Goal: Task Accomplishment & Management: Use online tool/utility

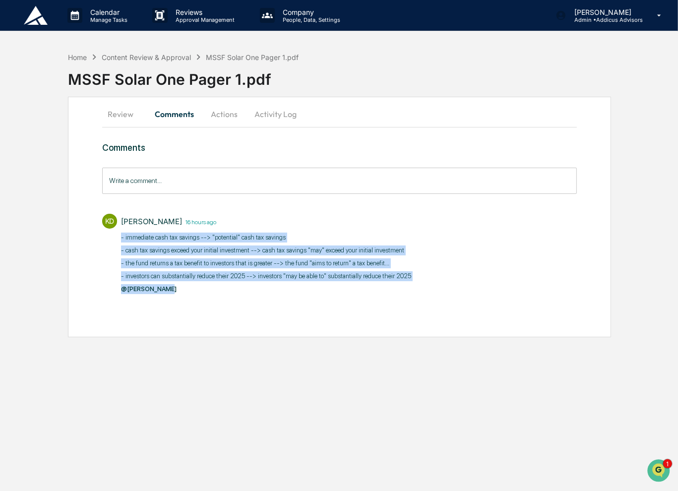
click at [42, 18] on img at bounding box center [36, 15] width 24 height 19
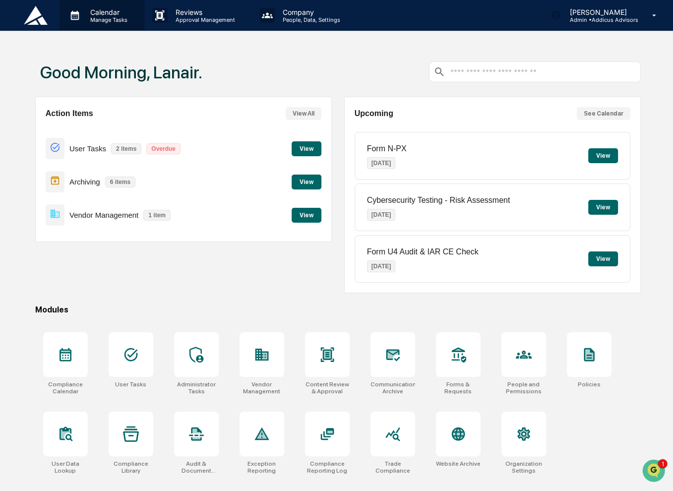
click at [121, 17] on p "Manage Tasks" at bounding box center [107, 19] width 50 height 7
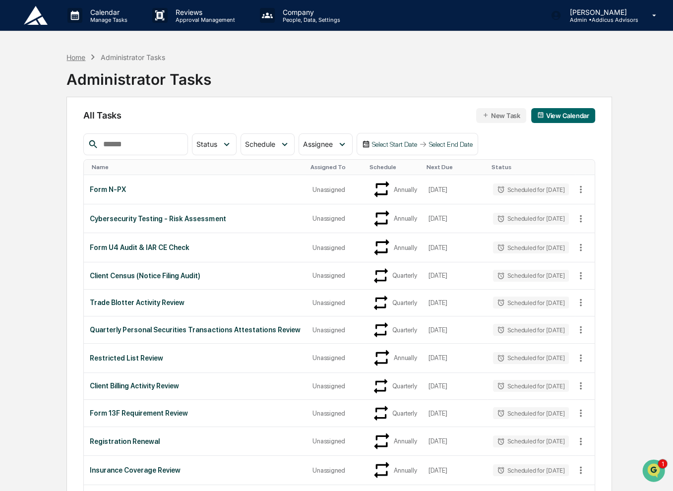
click at [72, 58] on div "Home" at bounding box center [75, 57] width 19 height 8
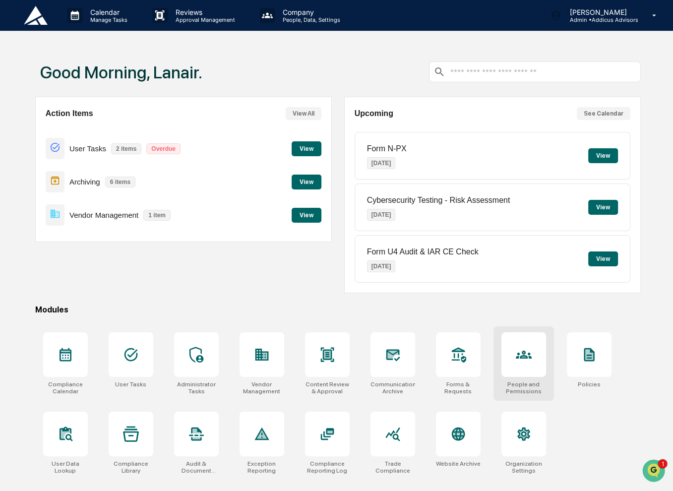
click at [498, 377] on div "People and Permissions" at bounding box center [523, 363] width 60 height 74
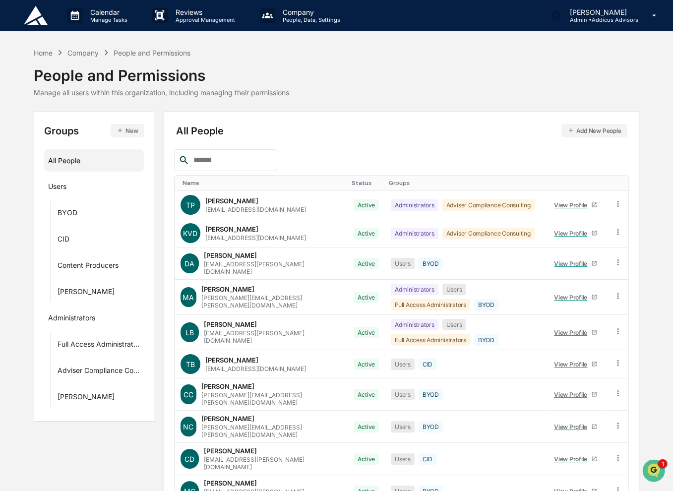
click at [254, 164] on input "text" at bounding box center [231, 160] width 84 height 13
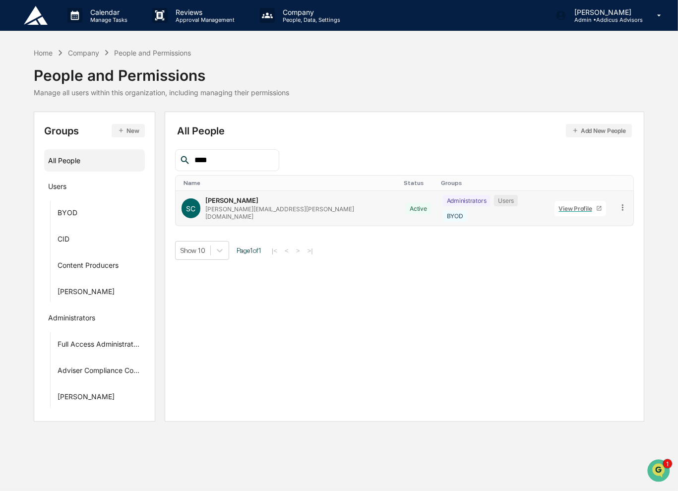
type input "****"
click at [559, 205] on div "View Profile" at bounding box center [577, 208] width 37 height 7
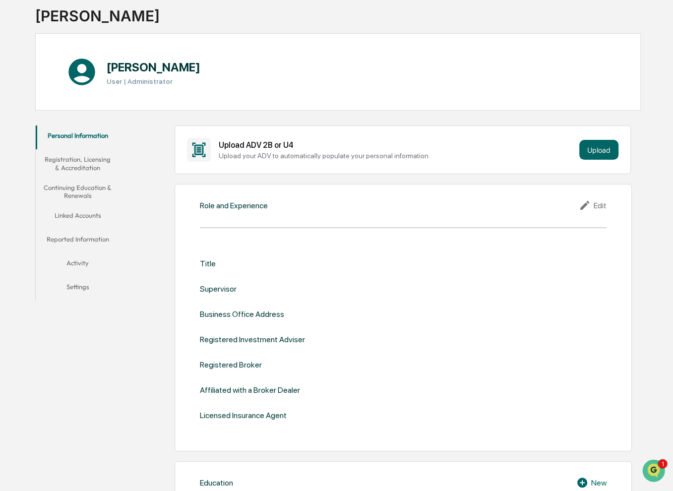
scroll to position [48, 0]
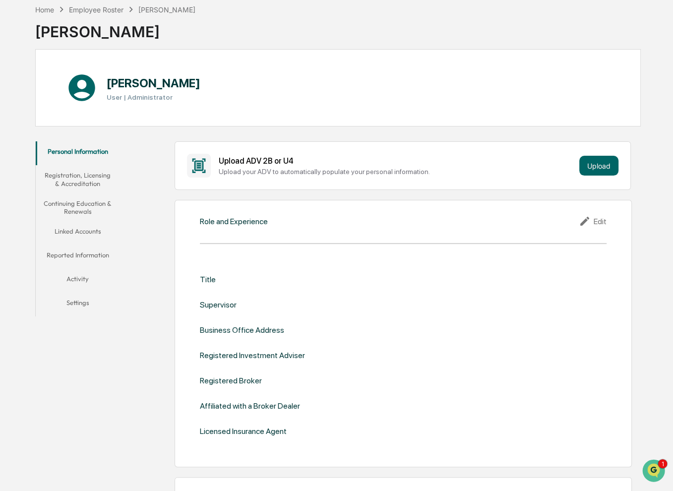
click at [73, 302] on button "Settings" at bounding box center [78, 304] width 84 height 24
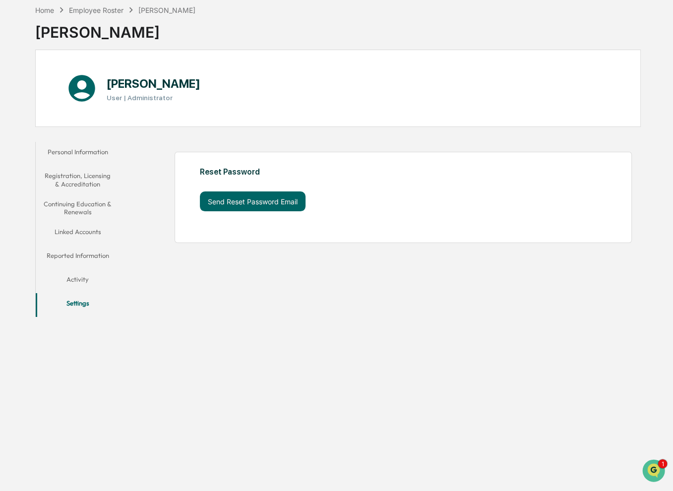
click at [75, 277] on button "Activity" at bounding box center [78, 281] width 84 height 24
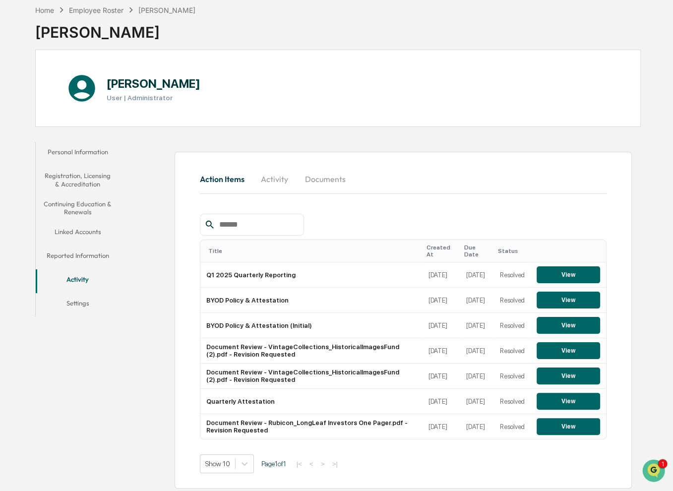
click at [73, 254] on button "Reported Information" at bounding box center [78, 257] width 84 height 24
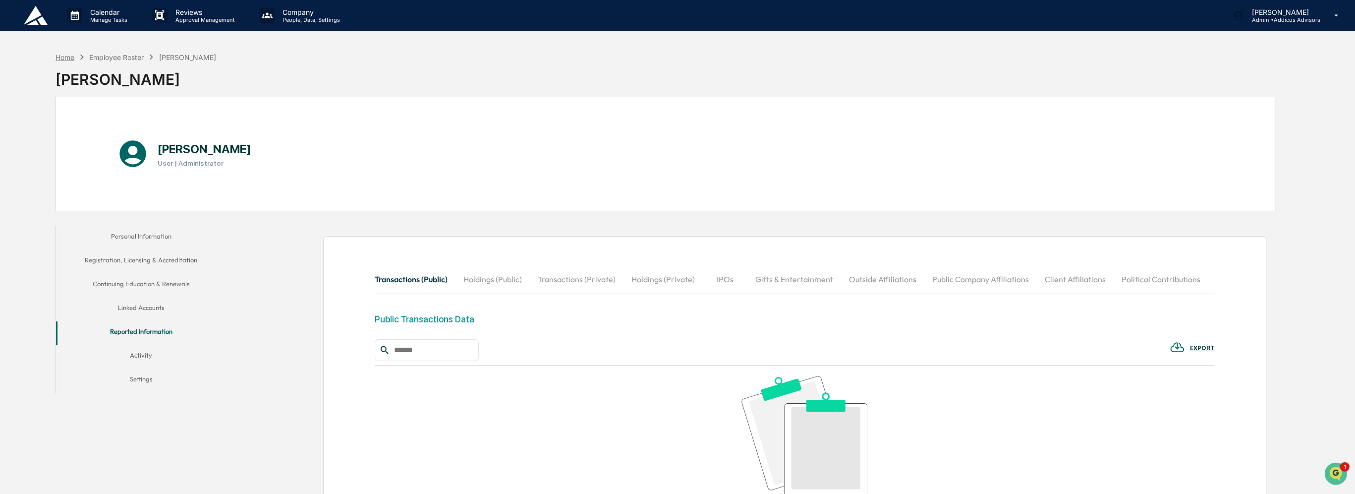
click at [69, 57] on div "Home" at bounding box center [65, 57] width 19 height 8
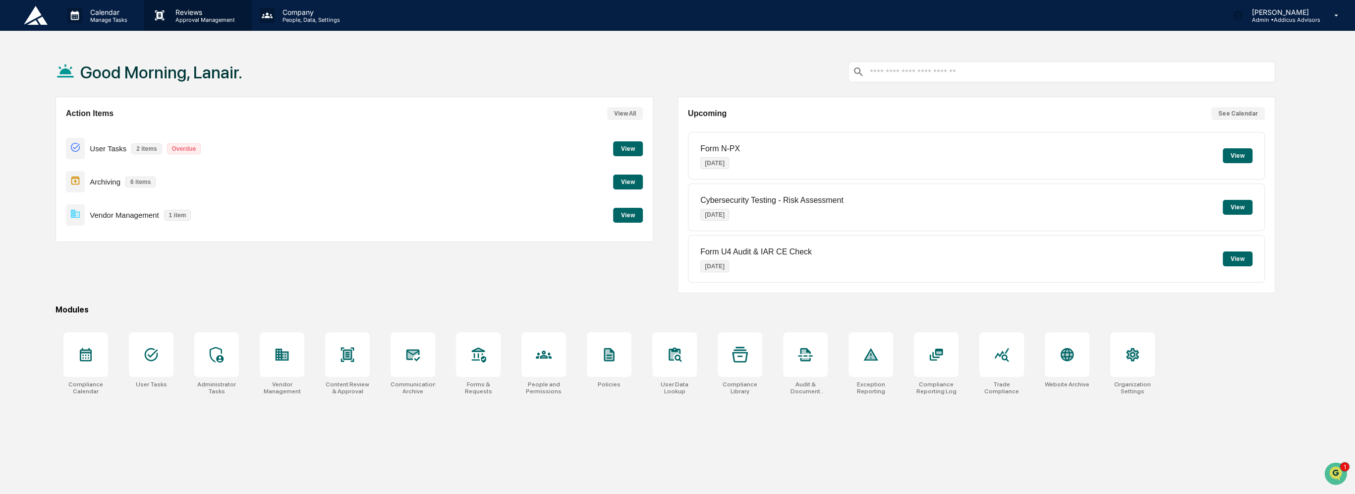
click at [183, 18] on p "Approval Management" at bounding box center [204, 19] width 72 height 7
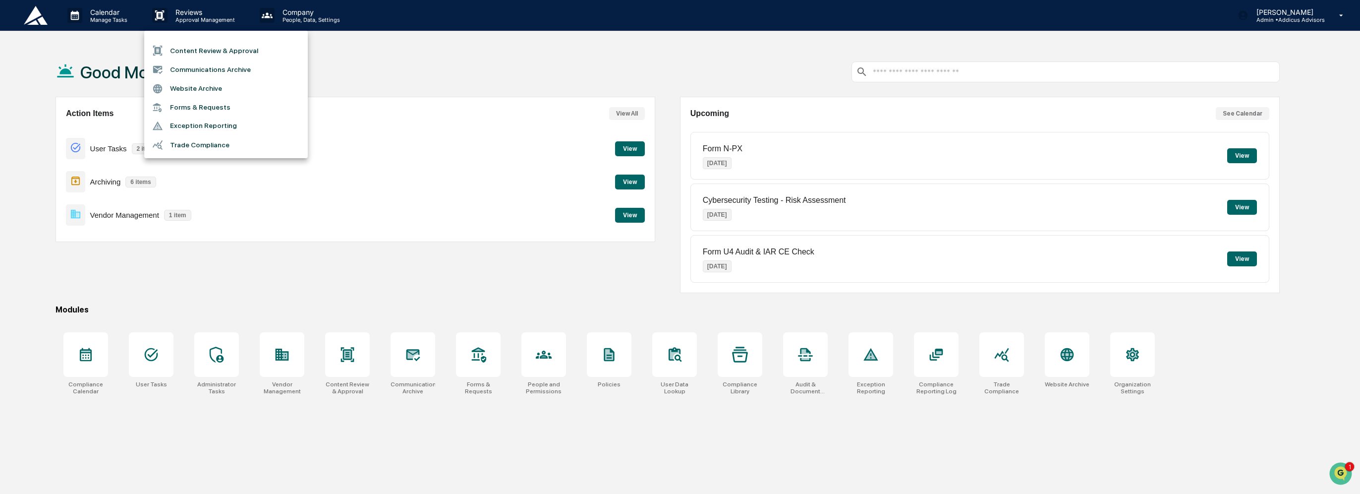
click at [197, 48] on li "Content Review & Approval" at bounding box center [226, 50] width 164 height 19
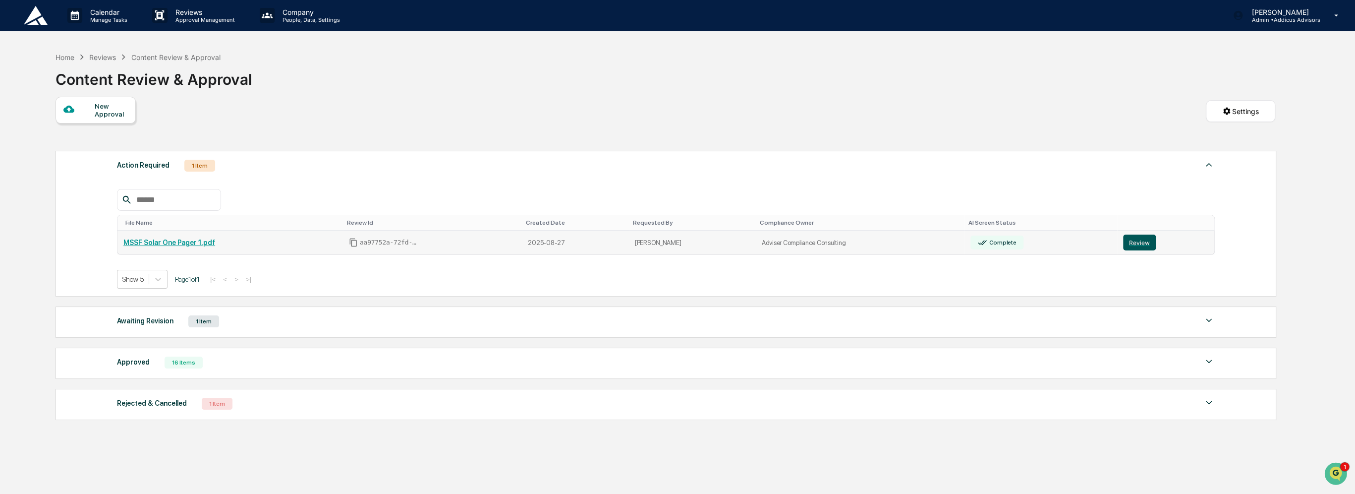
click at [677, 243] on button "Review" at bounding box center [1139, 242] width 33 height 16
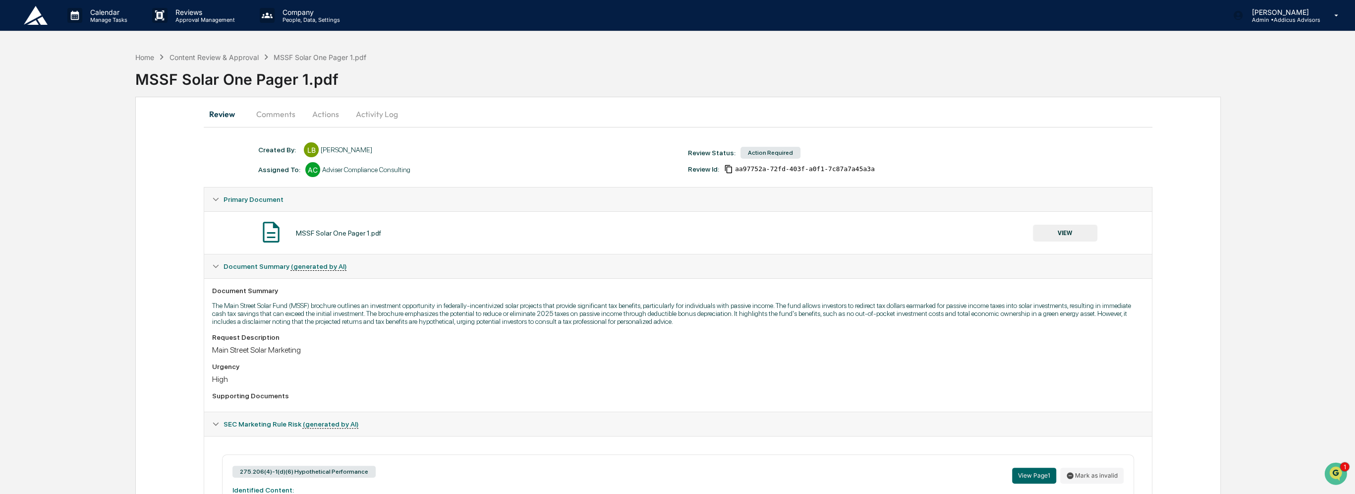
click at [321, 117] on button "Actions" at bounding box center [325, 114] width 45 height 24
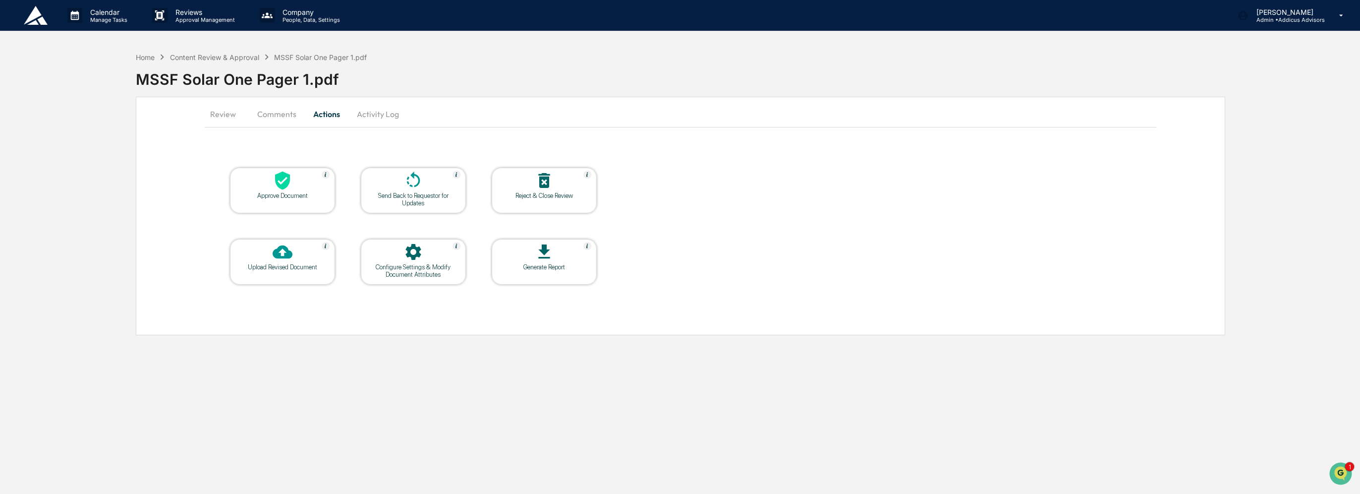
click at [370, 113] on button "Activity Log" at bounding box center [378, 114] width 58 height 24
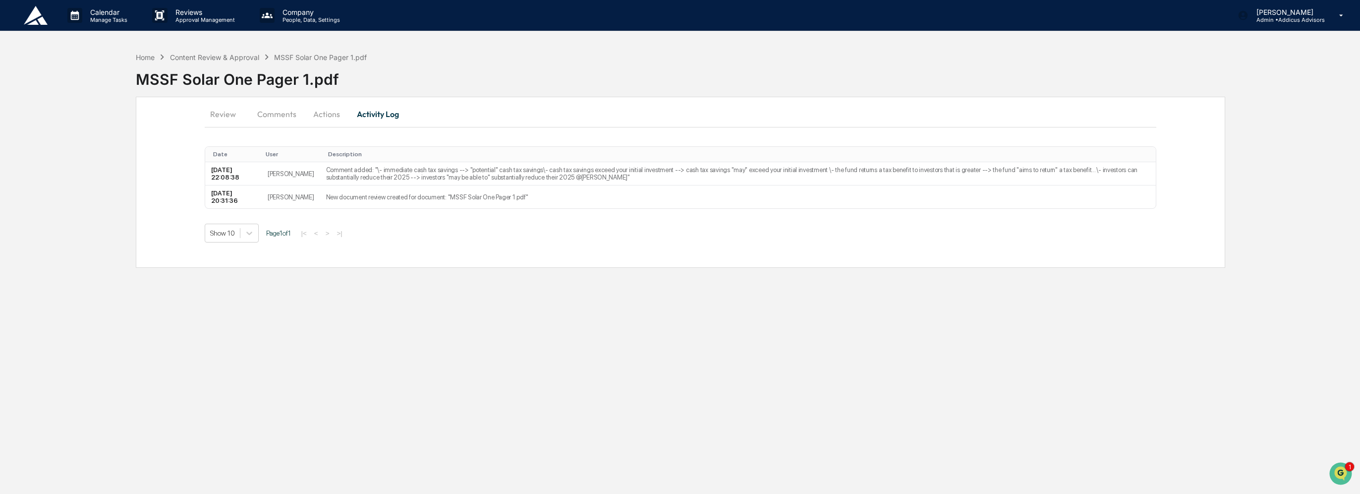
click at [474, 251] on div "Date User Description 2025-08-27 22:08:38 Kelly Van Deusen Comment added: "\- i…" at bounding box center [681, 202] width 952 height 120
click at [274, 119] on button "Comments" at bounding box center [276, 114] width 55 height 24
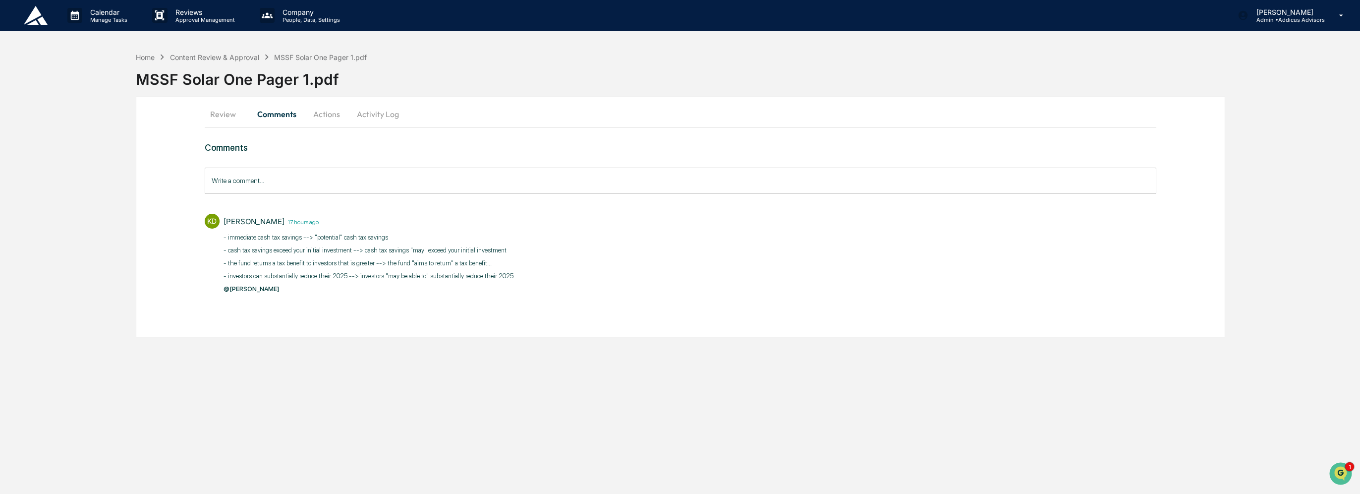
click at [327, 116] on button "Actions" at bounding box center [326, 114] width 45 height 24
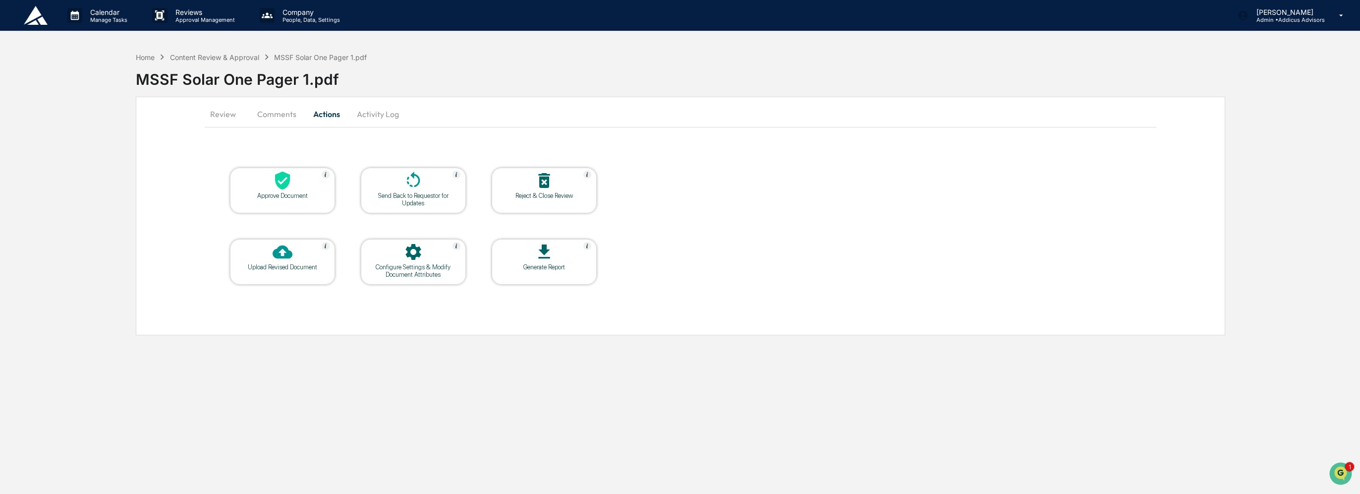
click at [435, 186] on div at bounding box center [413, 181] width 99 height 21
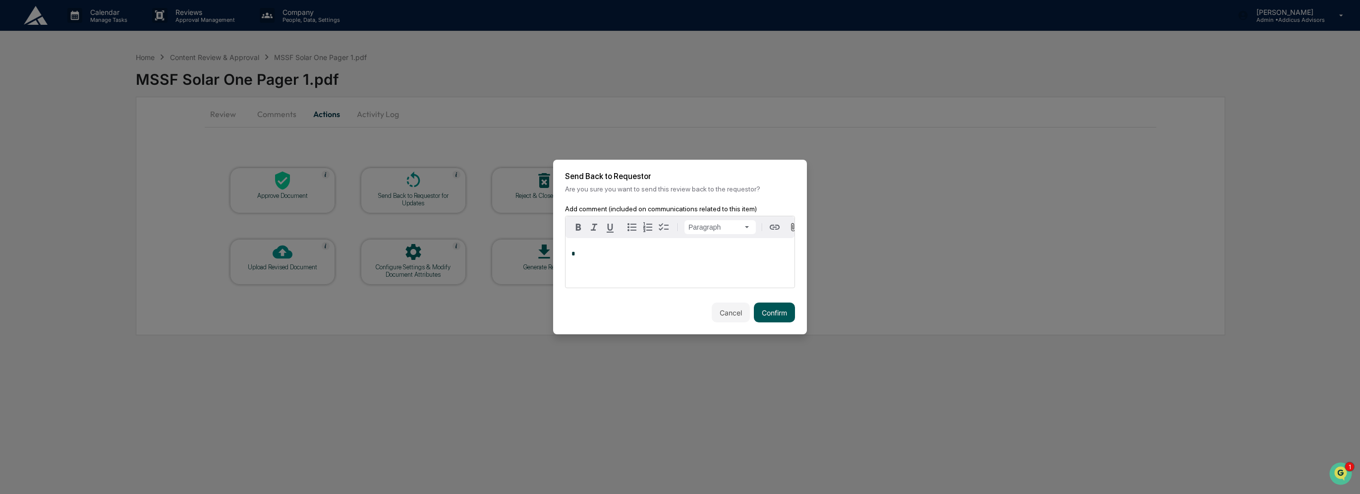
click at [783, 318] on button "Confirm" at bounding box center [774, 312] width 41 height 20
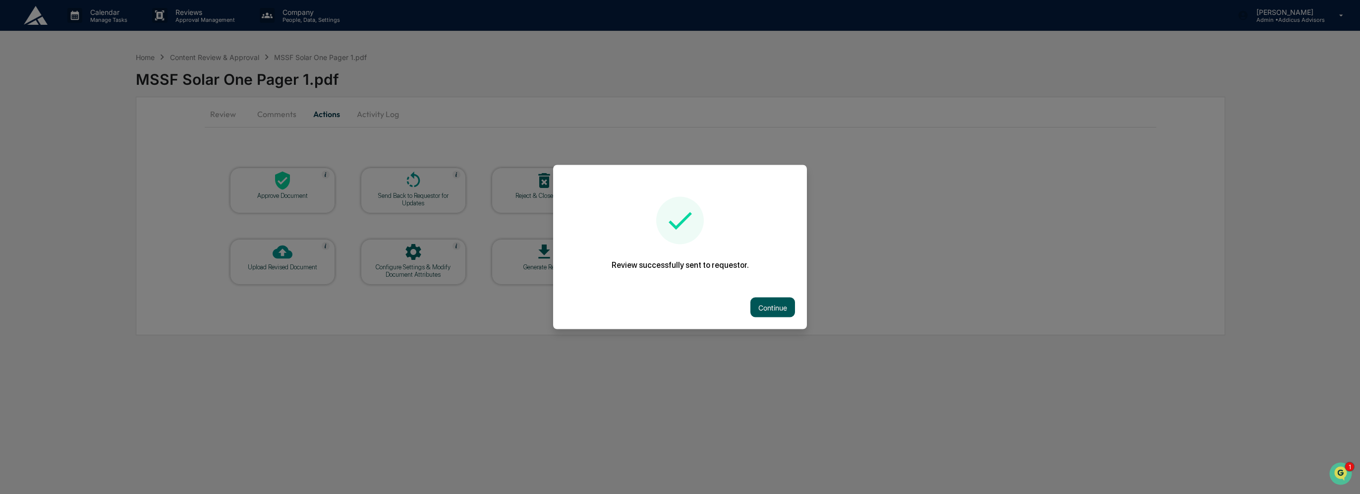
click at [772, 309] on button "Continue" at bounding box center [773, 307] width 45 height 20
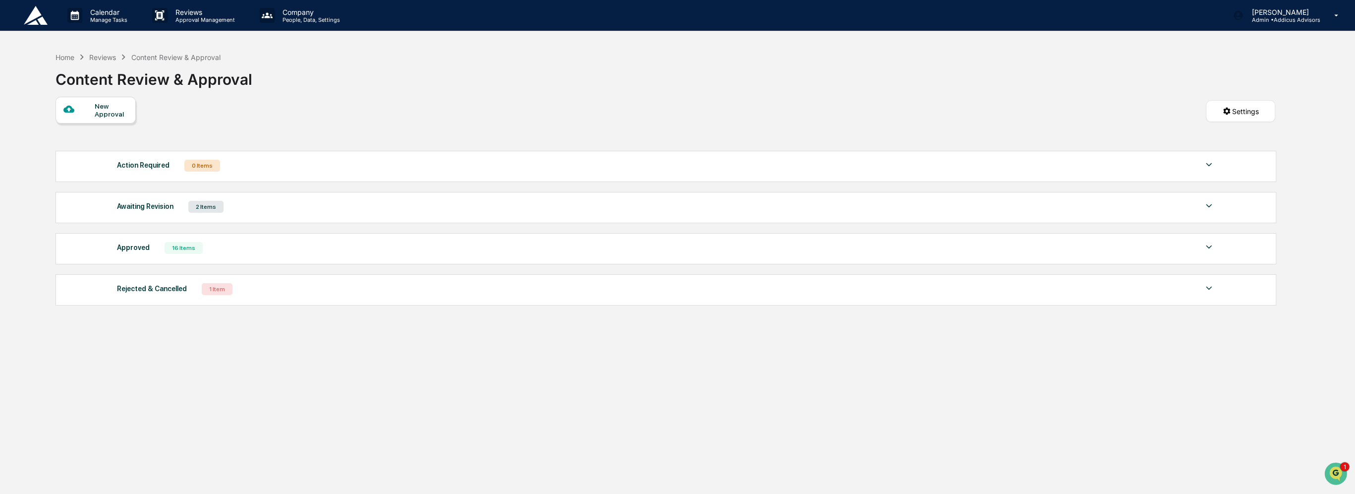
click at [260, 208] on div "Awaiting Revision 2 Items" at bounding box center [666, 207] width 1098 height 14
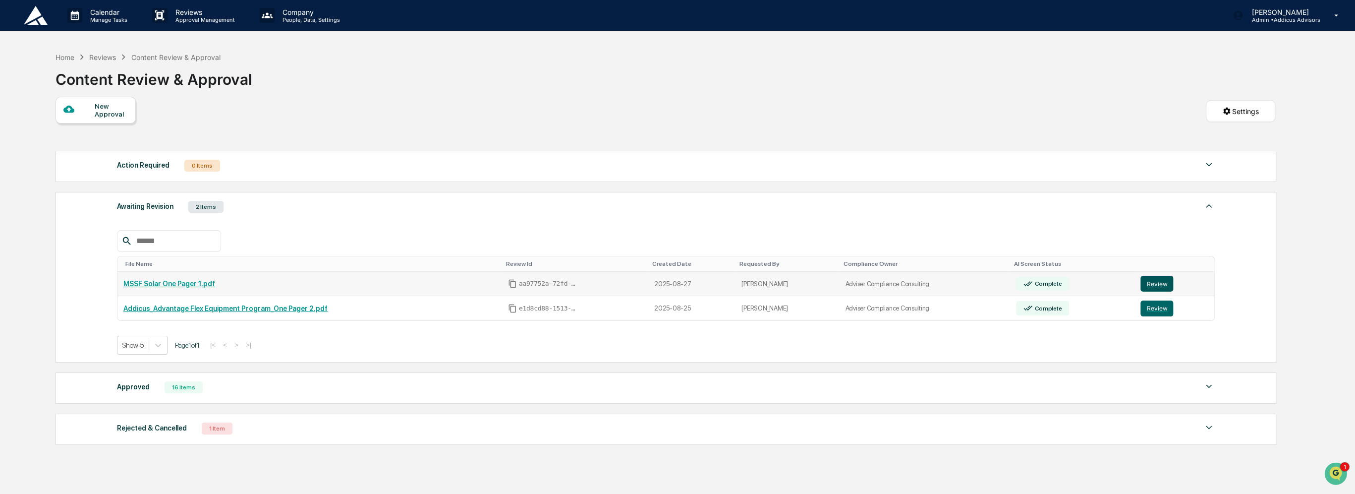
click at [1151, 283] on button "Review" at bounding box center [1157, 284] width 33 height 16
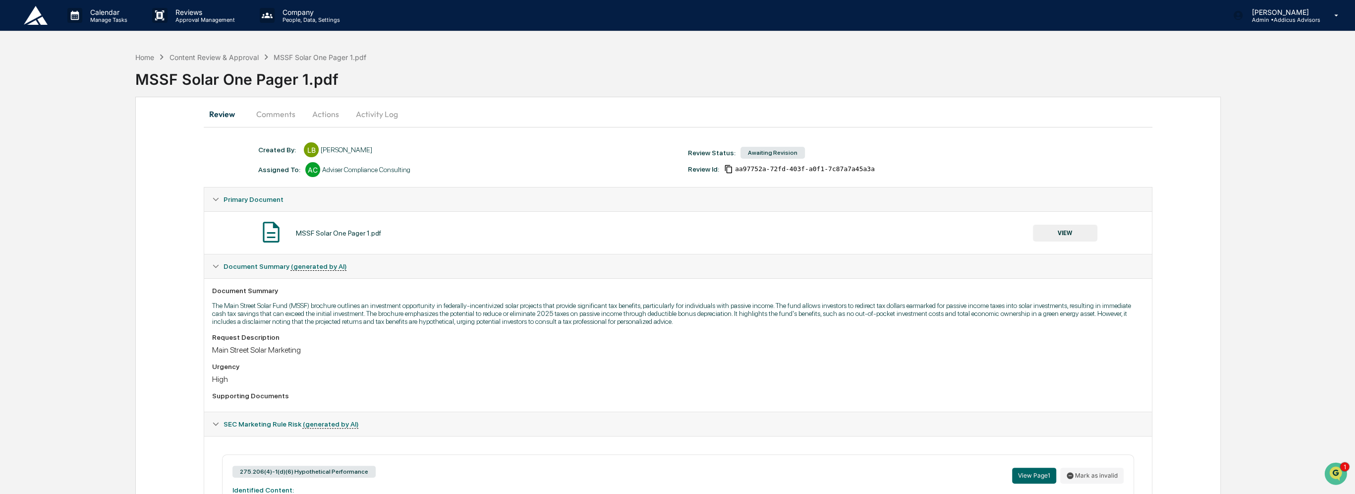
click at [319, 118] on button "Actions" at bounding box center [325, 114] width 45 height 24
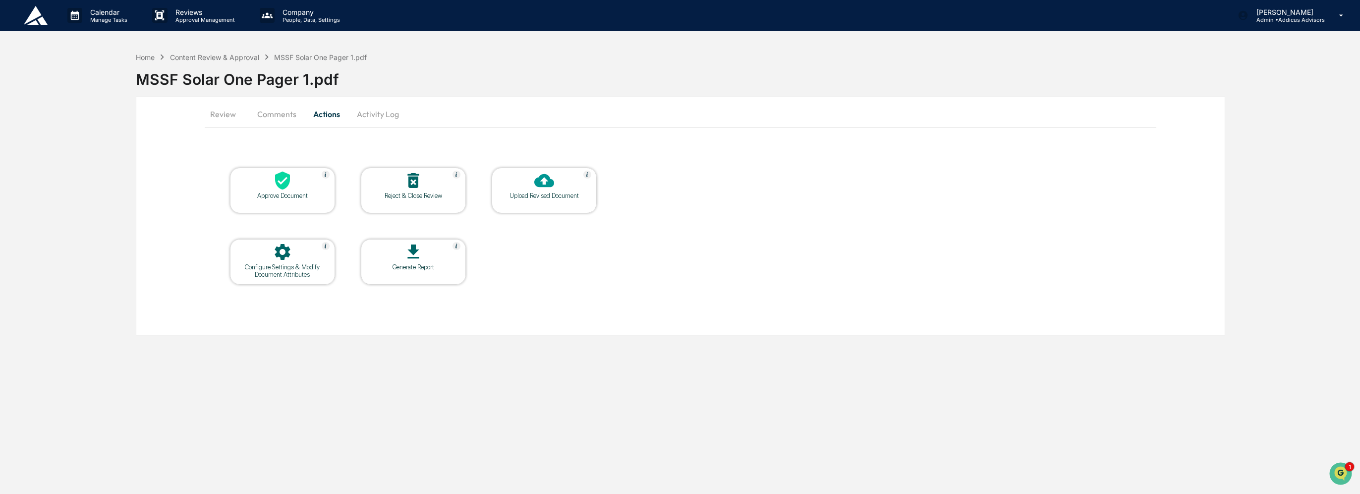
click at [532, 203] on div "Upload Revised Document" at bounding box center [544, 191] width 105 height 46
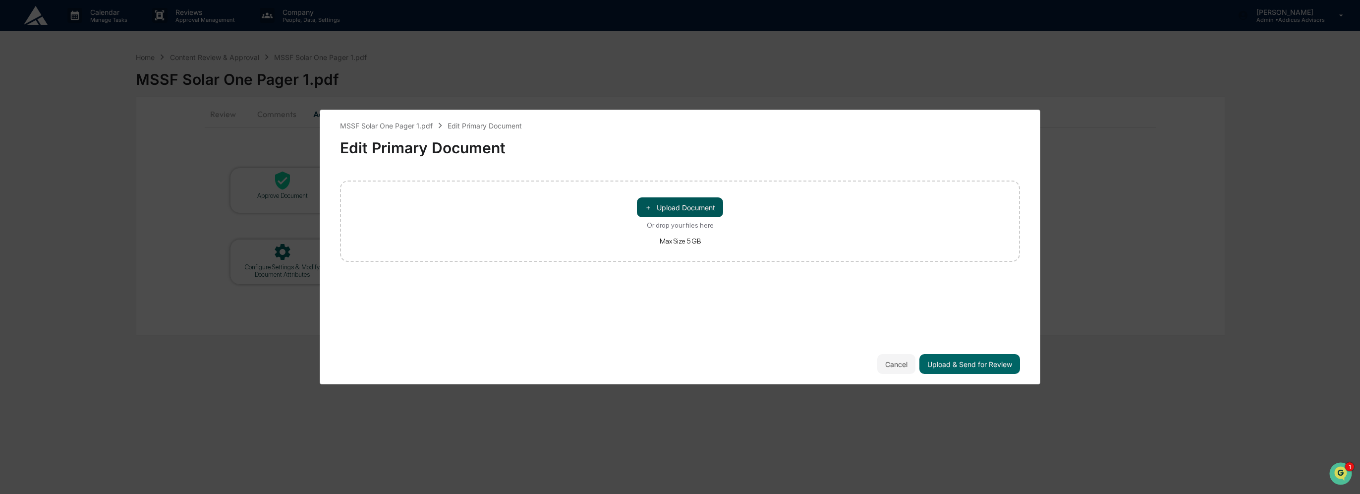
click at [658, 202] on button "＋ Upload Document" at bounding box center [680, 207] width 86 height 20
click at [949, 365] on button "Upload & Send for Review" at bounding box center [970, 364] width 101 height 20
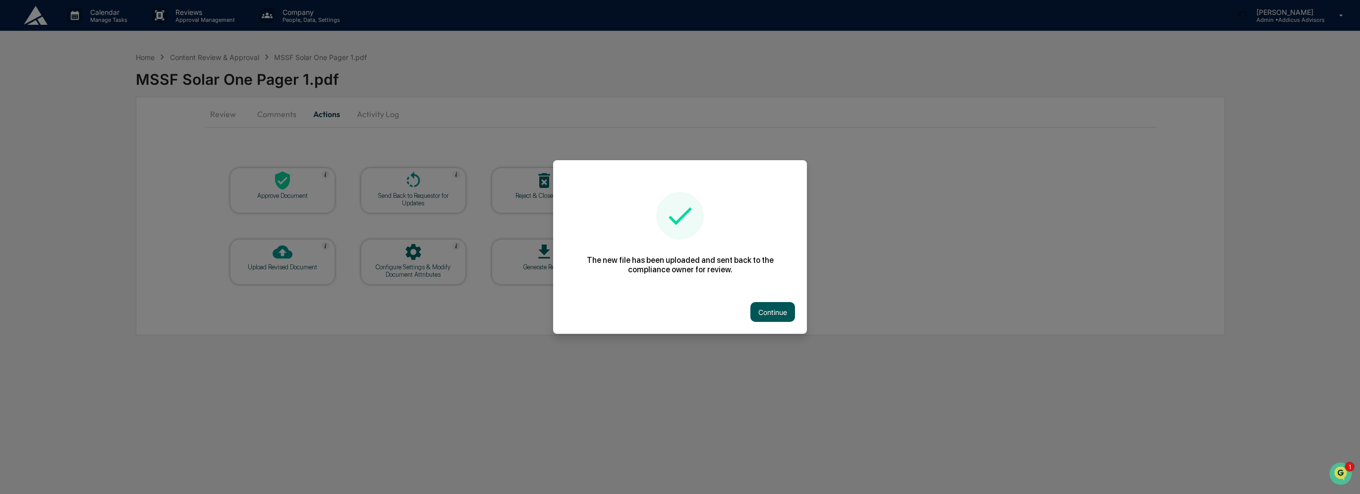
click at [771, 308] on button "Continue" at bounding box center [773, 312] width 45 height 20
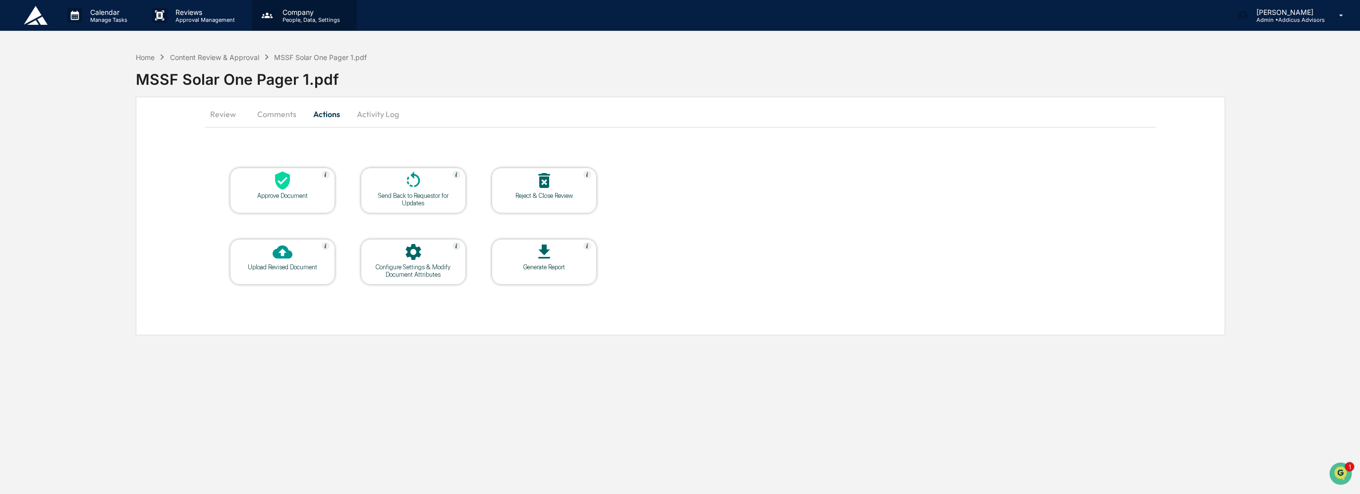
click at [289, 24] on div "Company People, Data, Settings" at bounding box center [304, 15] width 105 height 31
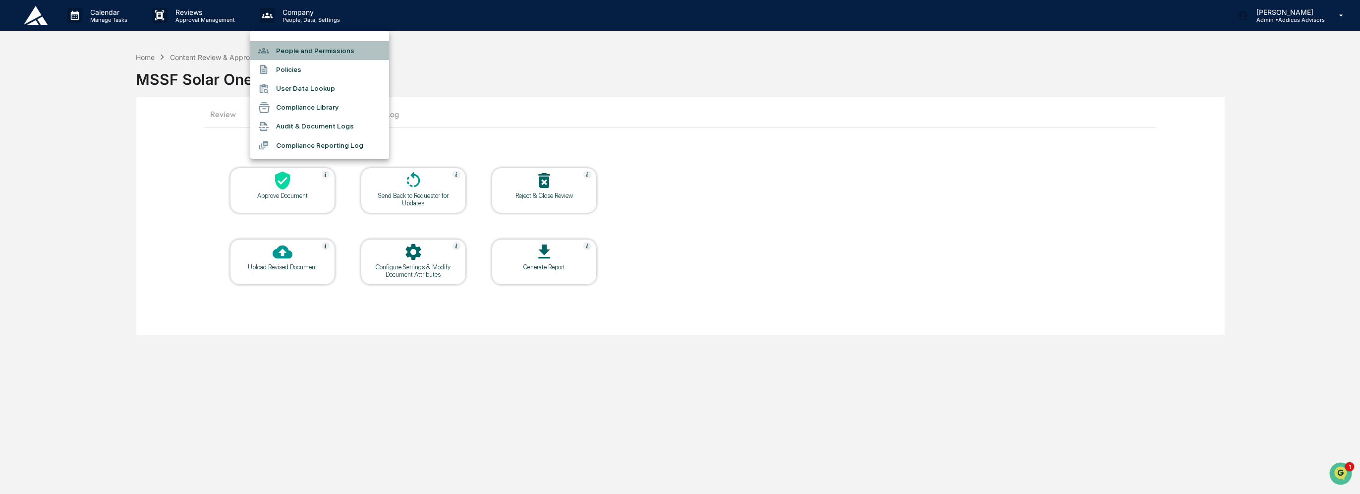
click at [315, 50] on li "People and Permissions" at bounding box center [319, 50] width 139 height 19
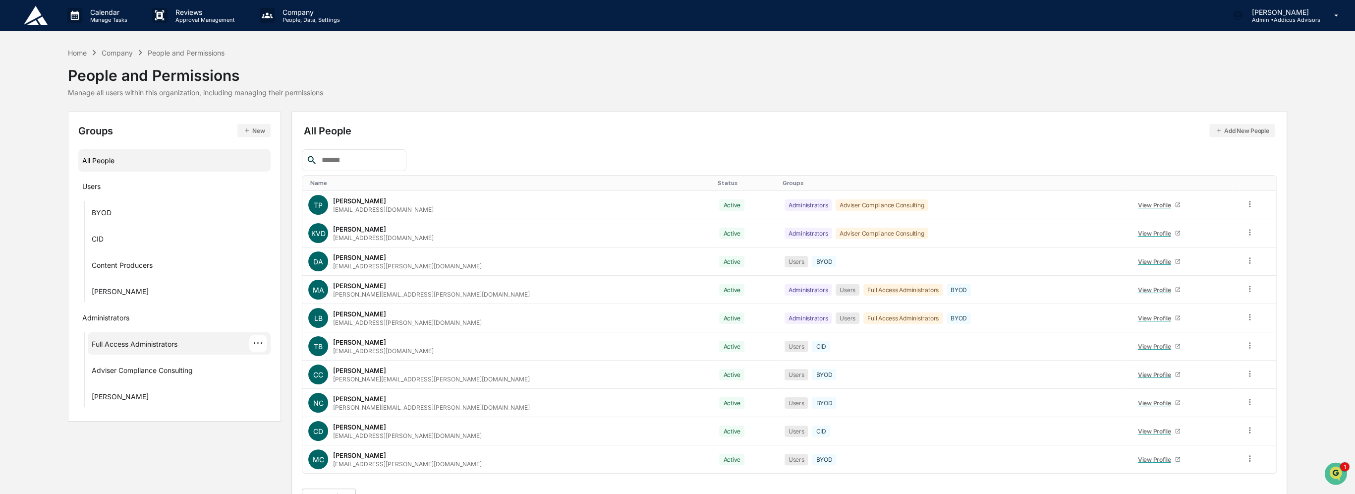
click at [125, 352] on div "Full Access Administrators ···" at bounding box center [179, 343] width 183 height 22
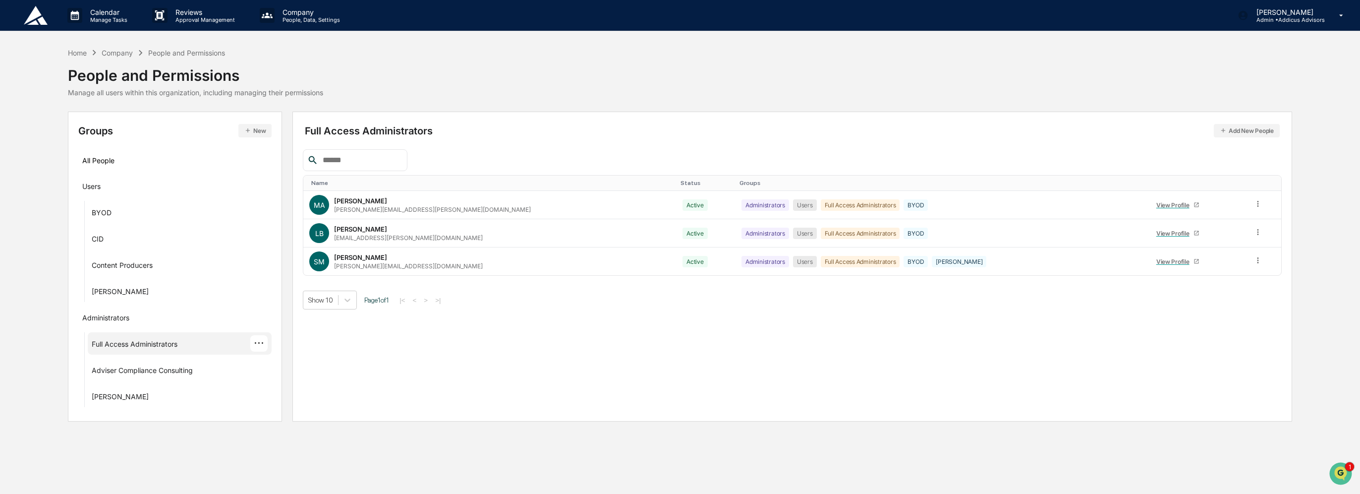
click at [260, 345] on div "···" at bounding box center [258, 343] width 17 height 16
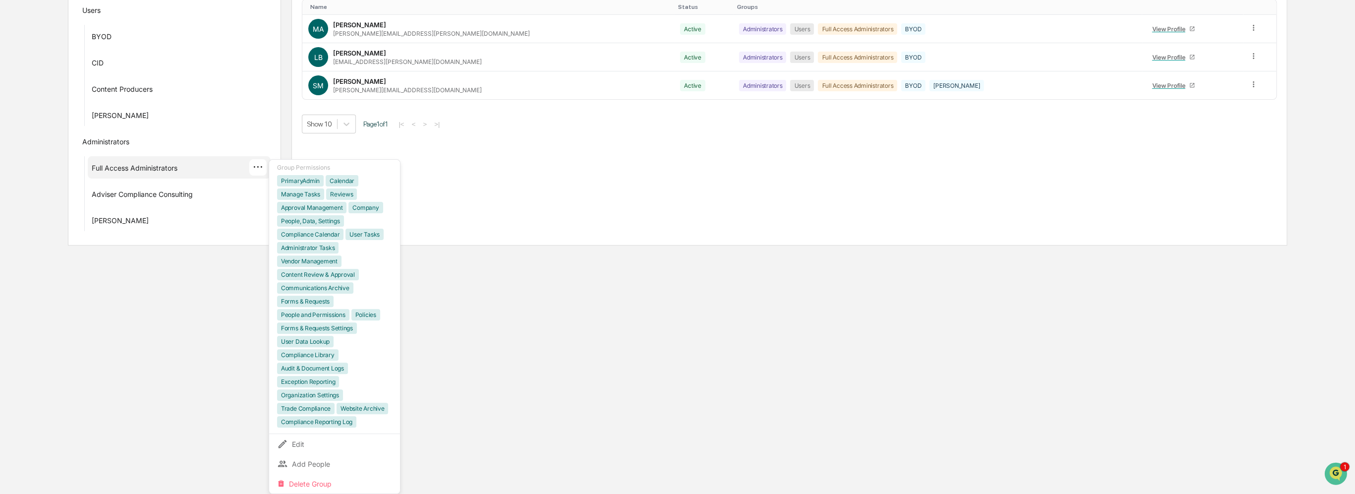
scroll to position [177, 0]
click at [517, 318] on html "Calendar Manage Tasks Reviews Approval Management Company People, Data, Setting…" at bounding box center [677, 71] width 1355 height 494
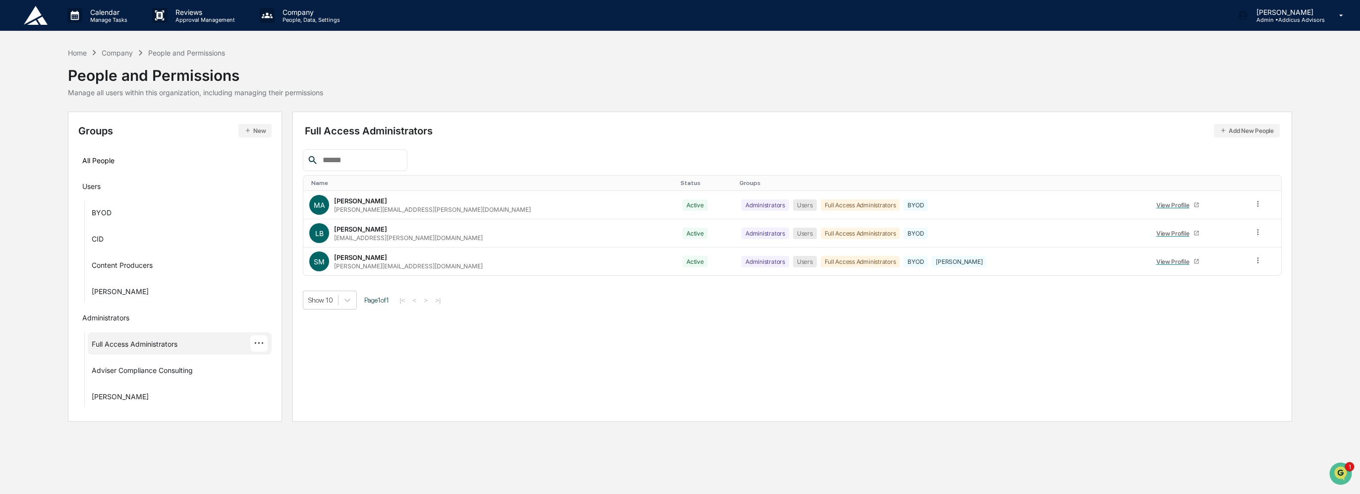
click at [252, 129] on button "New" at bounding box center [254, 130] width 33 height 13
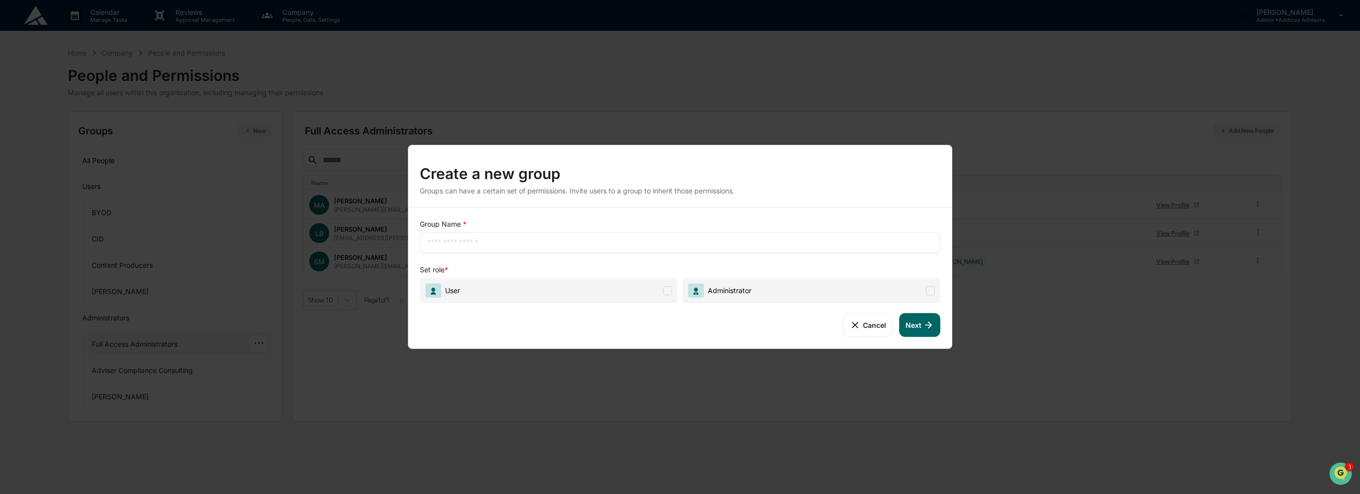
click at [627, 244] on input "text" at bounding box center [680, 242] width 506 height 10
type input "*"
type input "**********"
click at [753, 300] on span "Administrator" at bounding box center [812, 290] width 258 height 25
click at [930, 329] on icon at bounding box center [929, 324] width 11 height 11
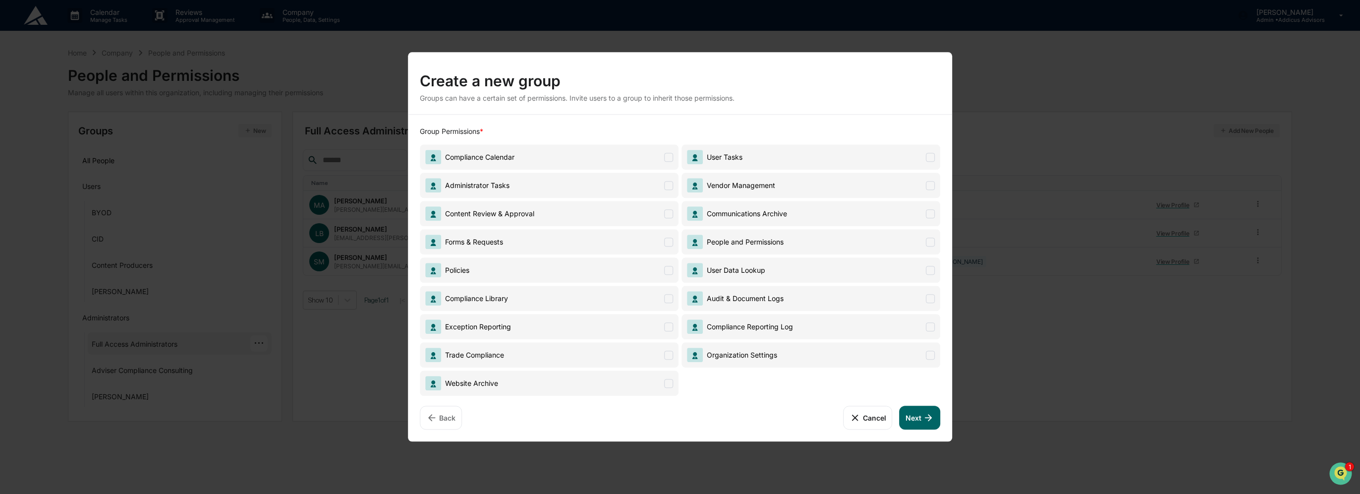
click at [667, 159] on span at bounding box center [668, 157] width 9 height 9
click at [666, 302] on span "Compliance Library" at bounding box center [549, 298] width 259 height 25
click at [641, 385] on span "Website Archive" at bounding box center [549, 382] width 259 height 25
click at [782, 329] on span "Compliance Reporting Log" at bounding box center [748, 326] width 90 height 8
click at [784, 300] on span "Audit & Document Logs" at bounding box center [811, 298] width 259 height 25
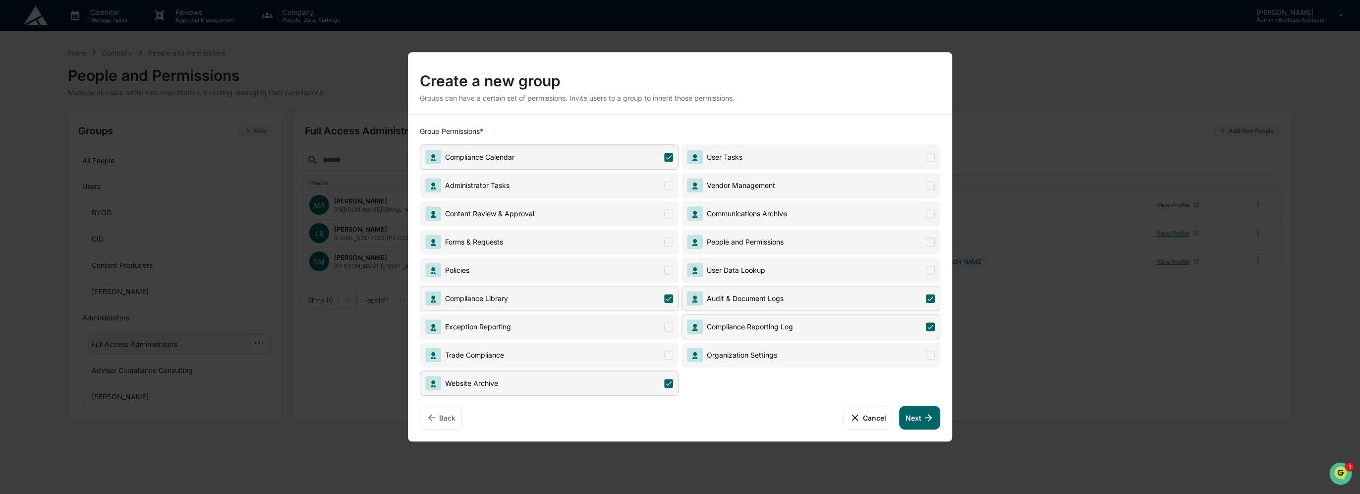
click at [779, 273] on span "User Data Lookup" at bounding box center [811, 269] width 259 height 25
click at [777, 245] on span "People and Permissions" at bounding box center [743, 241] width 81 height 8
click at [775, 186] on span "Vendor Management" at bounding box center [811, 185] width 259 height 25
click at [767, 163] on span "User Tasks" at bounding box center [811, 156] width 259 height 25
click at [581, 218] on span "Content Review & Approval" at bounding box center [549, 213] width 259 height 25
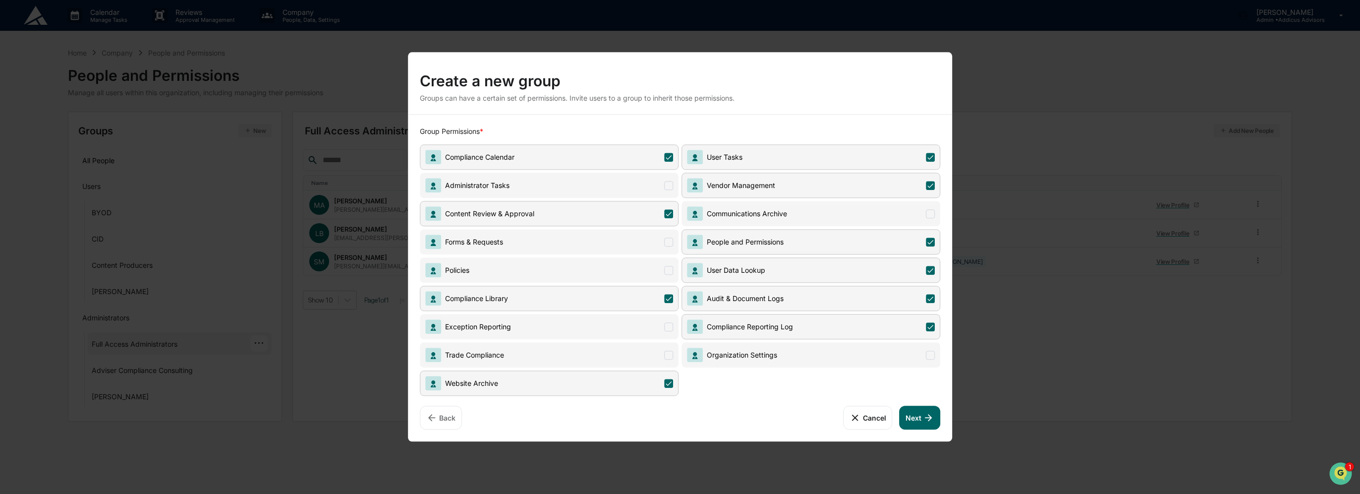
click at [595, 268] on span "Policies" at bounding box center [549, 269] width 259 height 25
click at [593, 242] on span "Forms & Requests" at bounding box center [549, 241] width 259 height 25
click at [582, 190] on span "Administrator Tasks" at bounding box center [549, 185] width 259 height 25
click at [929, 422] on button "Next" at bounding box center [920, 417] width 41 height 24
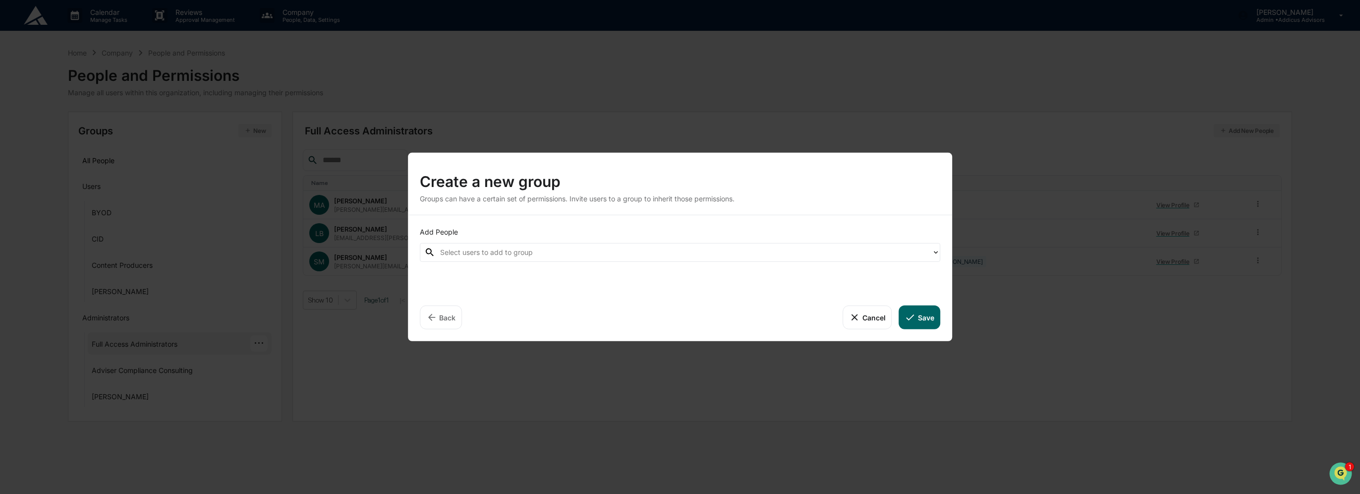
click at [634, 252] on div at bounding box center [683, 251] width 486 height 11
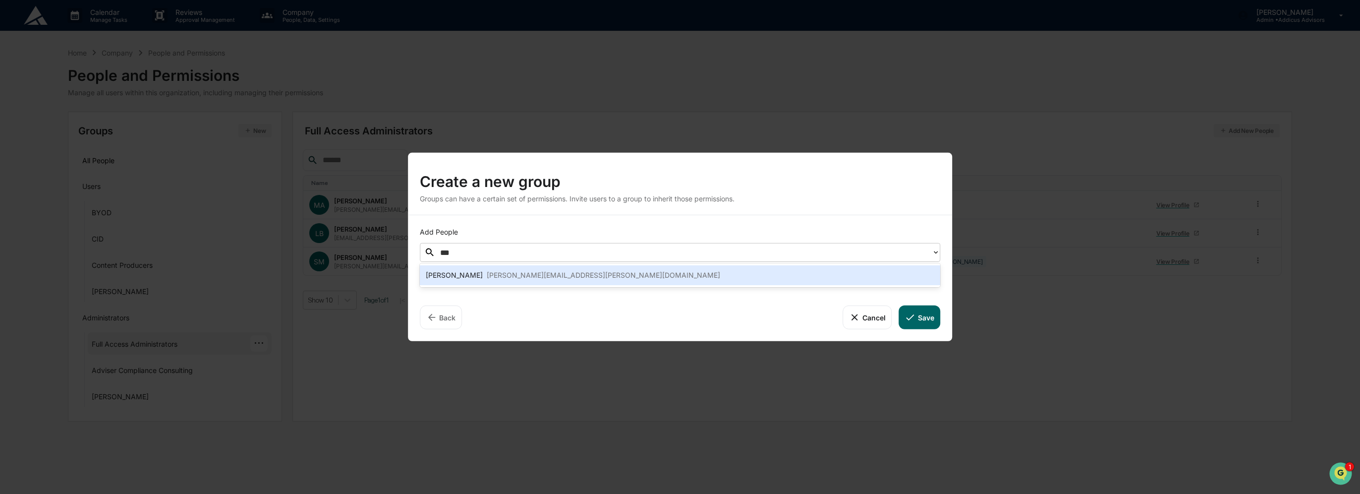
type input "****"
click at [636, 277] on div "Sarah Cory sarah.cory@addicusadvisors.com" at bounding box center [680, 275] width 509 height 12
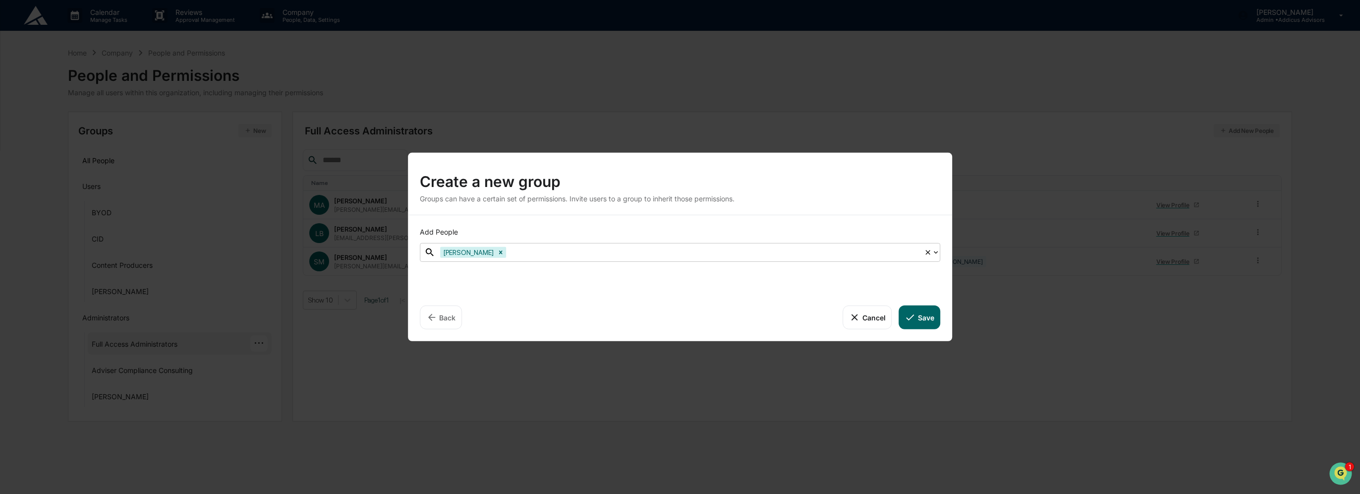
click at [924, 325] on button "Save" at bounding box center [919, 317] width 41 height 24
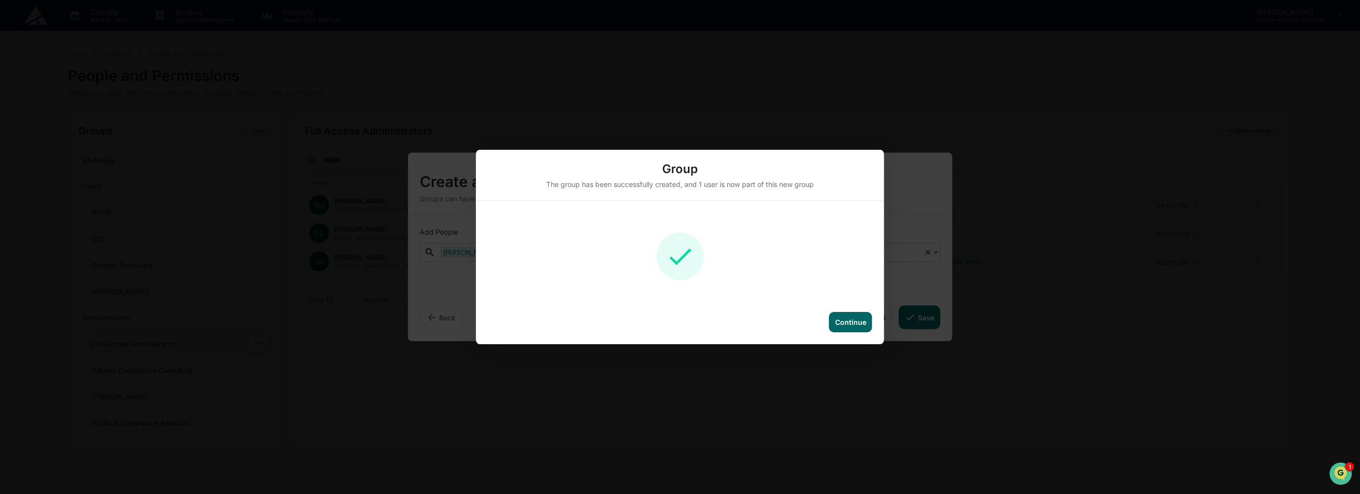
click at [854, 321] on div "Continue" at bounding box center [850, 322] width 31 height 8
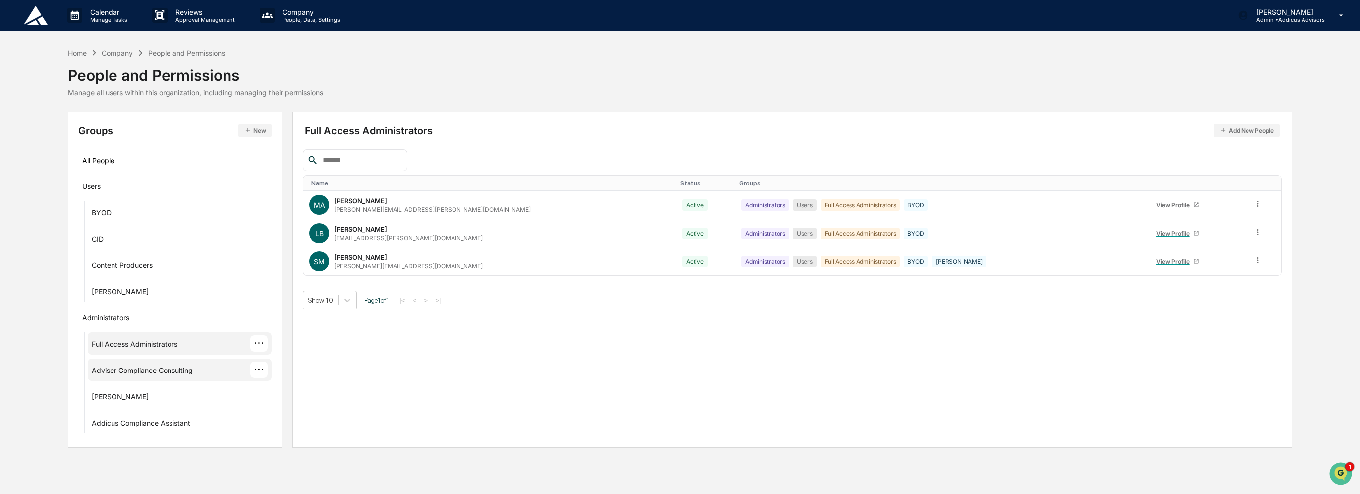
click at [172, 369] on div "Adviser Compliance Consulting" at bounding box center [142, 372] width 101 height 12
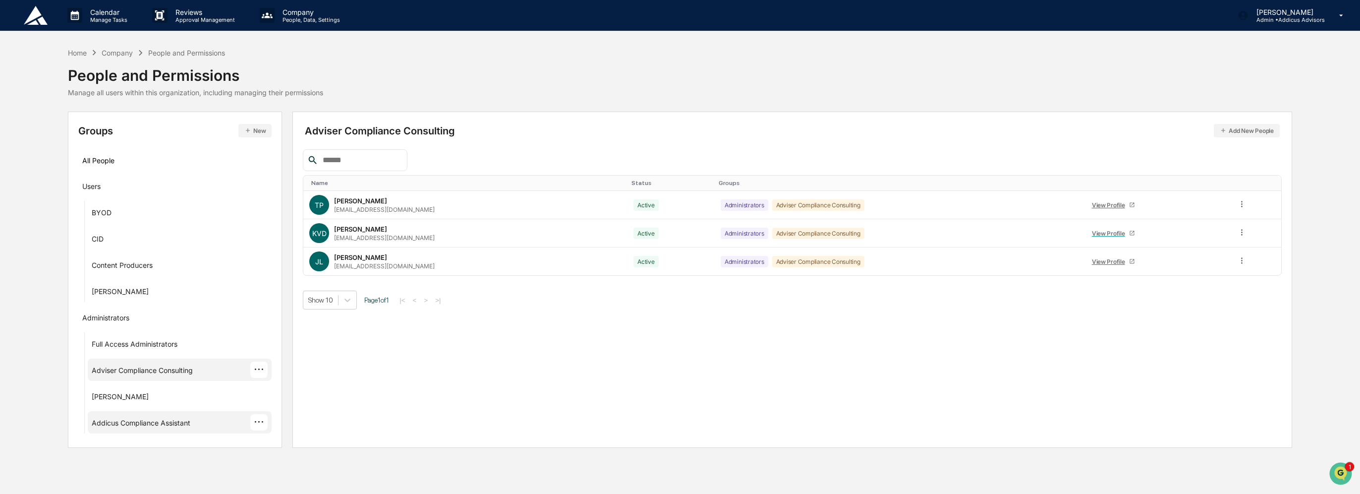
click at [184, 419] on div "Addicus Compliance Assistant" at bounding box center [141, 424] width 99 height 12
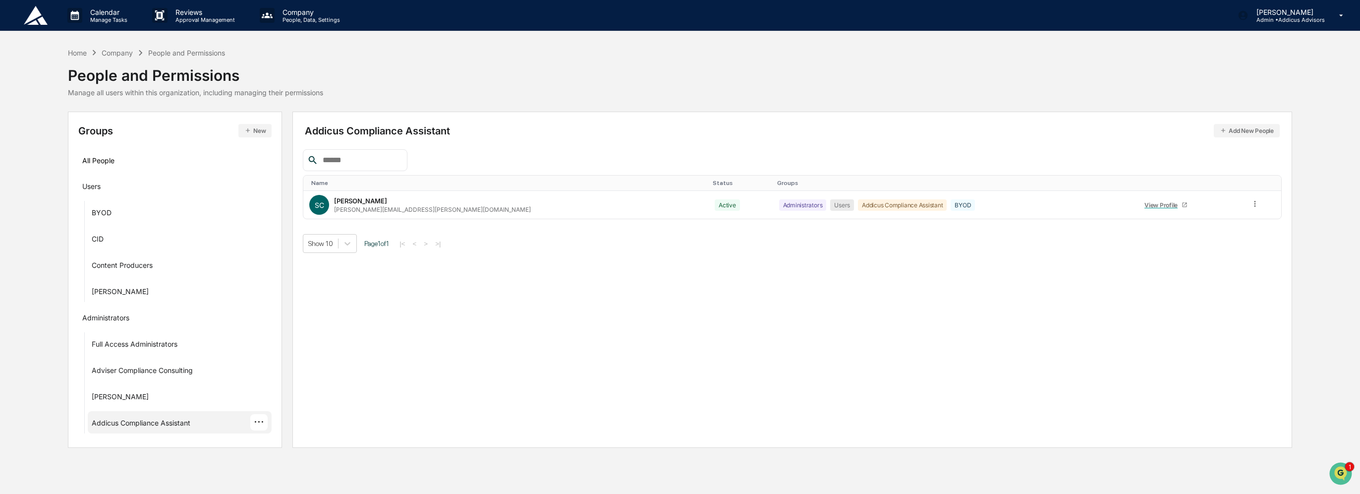
click at [260, 428] on div "···" at bounding box center [258, 422] width 17 height 16
click at [261, 399] on div "···" at bounding box center [258, 396] width 17 height 16
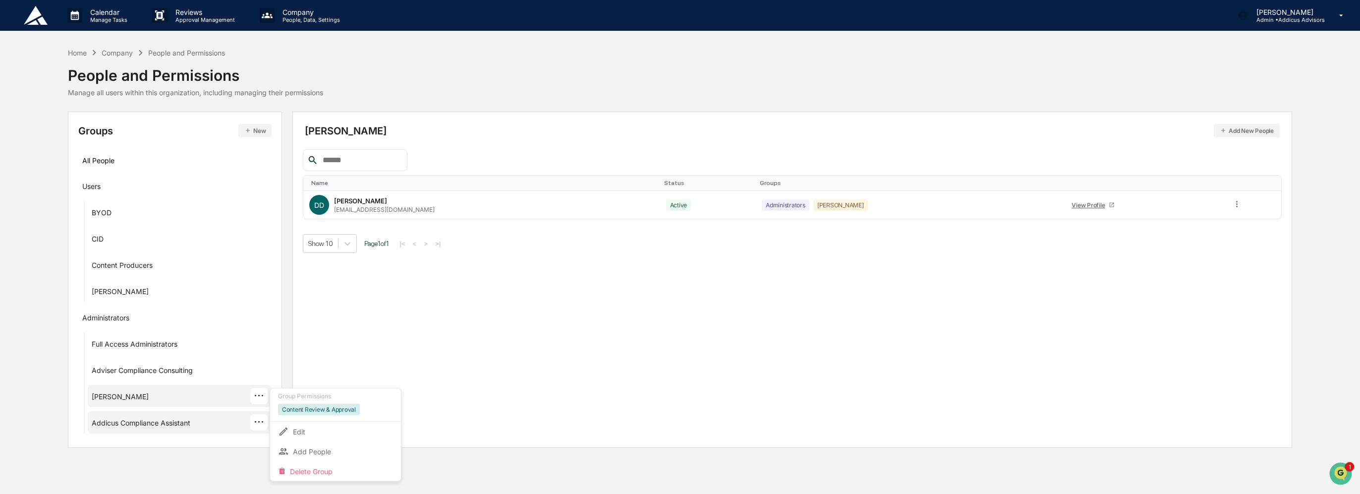
click at [257, 422] on div "···" at bounding box center [258, 422] width 17 height 16
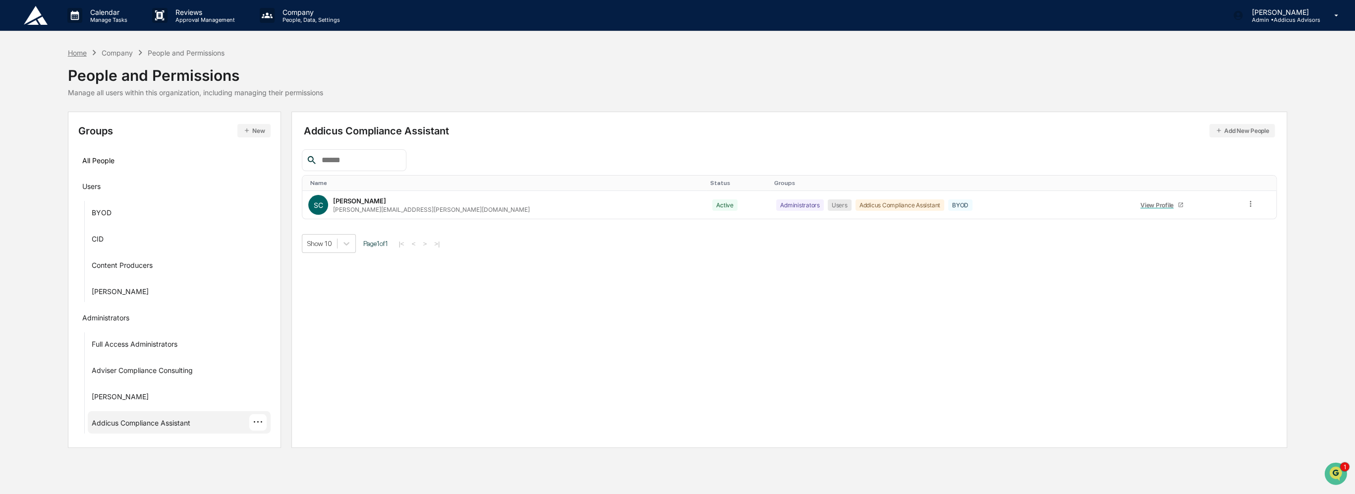
click at [78, 51] on div "Home" at bounding box center [77, 53] width 19 height 8
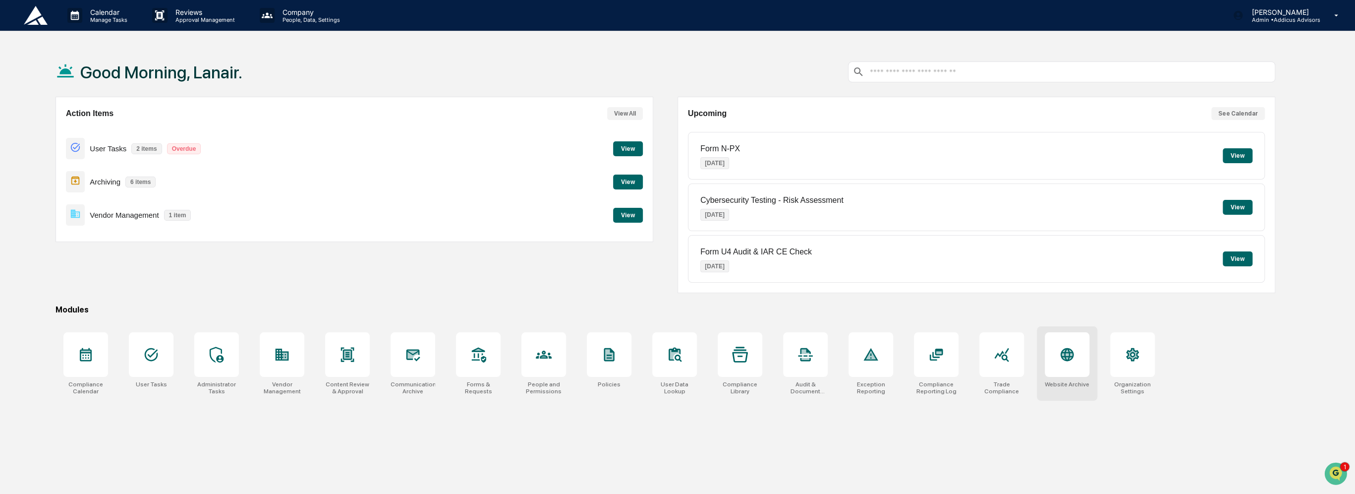
click at [1081, 362] on div at bounding box center [1067, 354] width 45 height 45
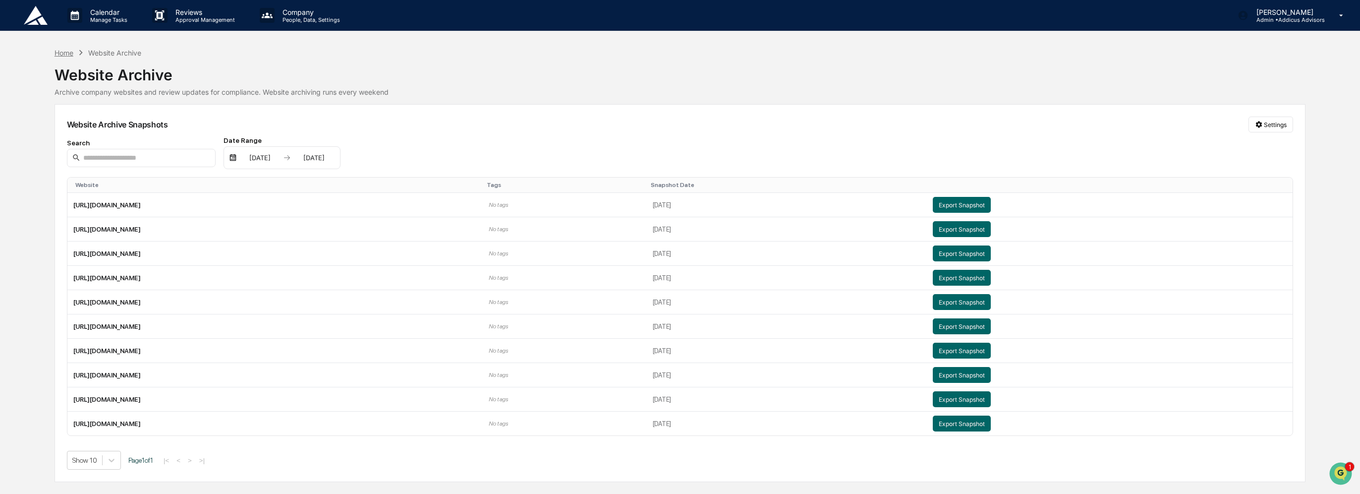
click at [59, 50] on div "Home" at bounding box center [64, 53] width 19 height 8
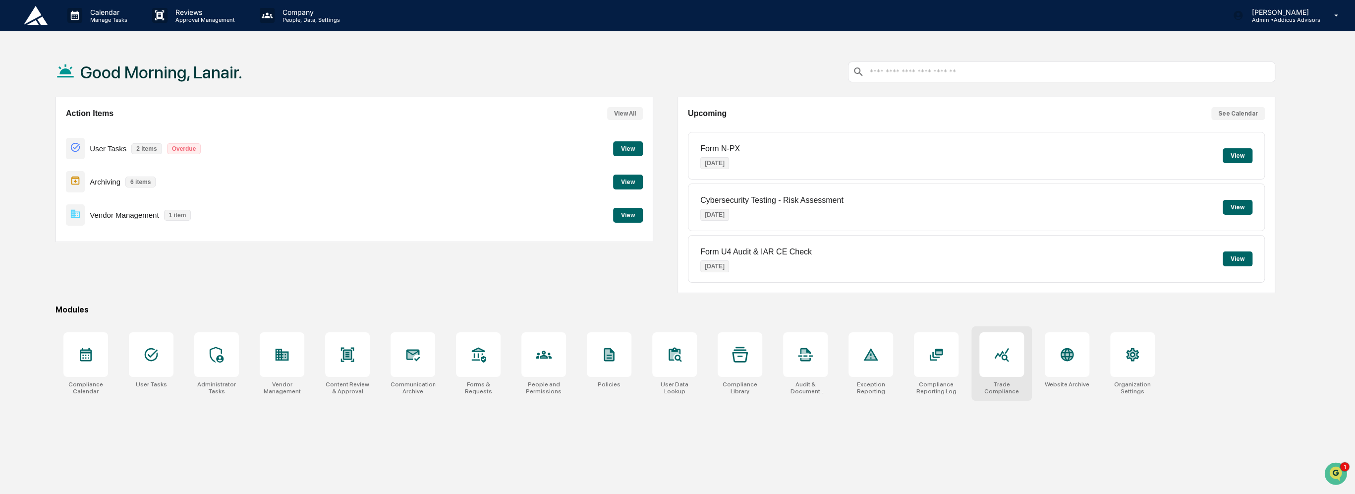
click at [1002, 358] on icon at bounding box center [1001, 355] width 14 height 14
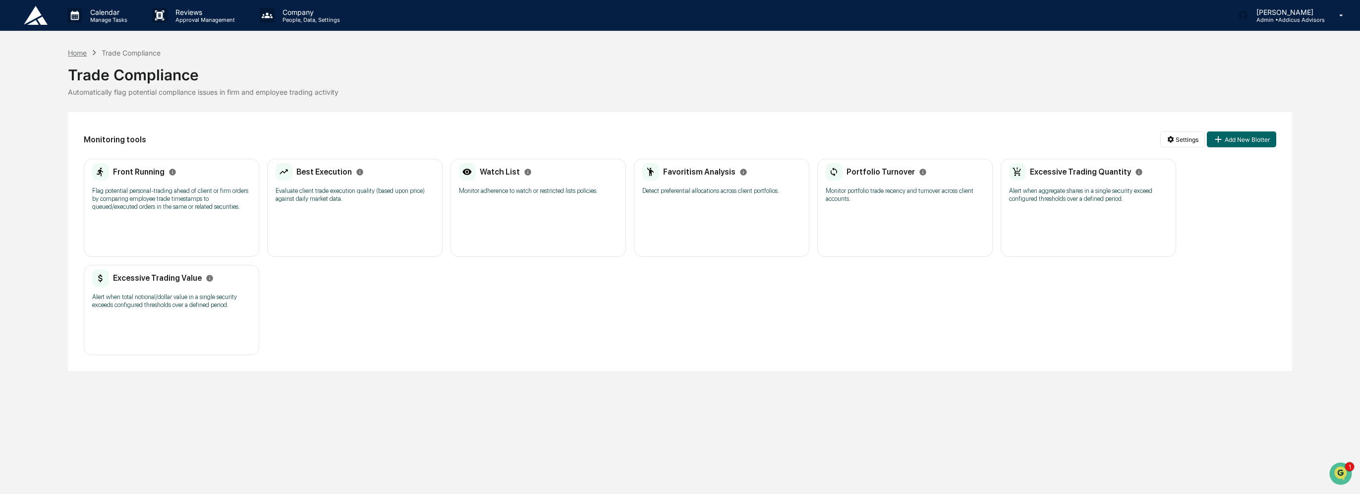
click at [77, 54] on div "Home" at bounding box center [77, 53] width 19 height 8
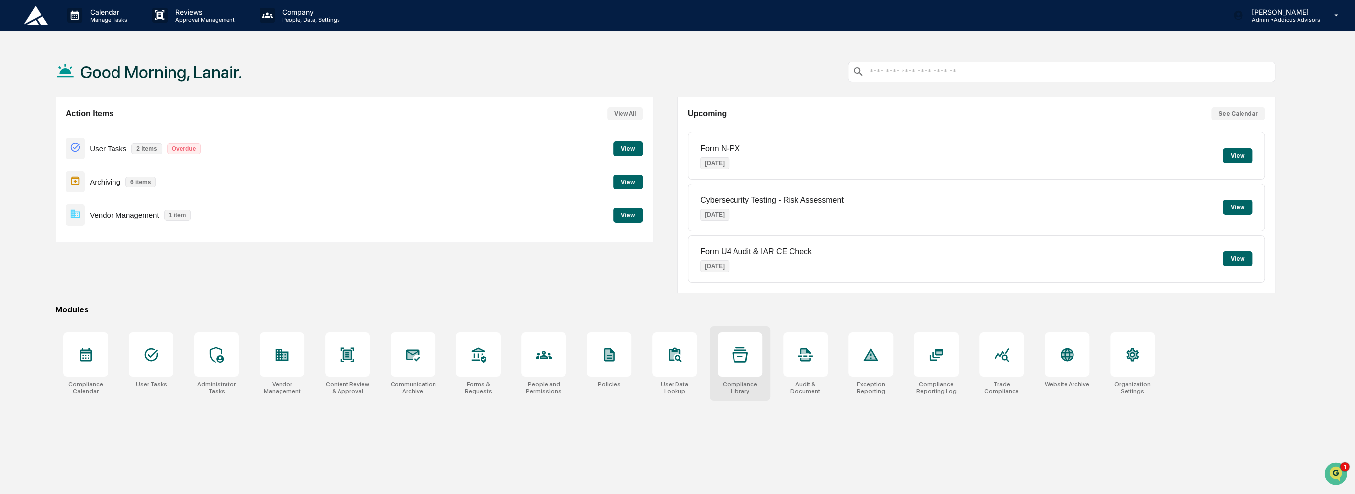
click at [742, 366] on div at bounding box center [740, 354] width 45 height 45
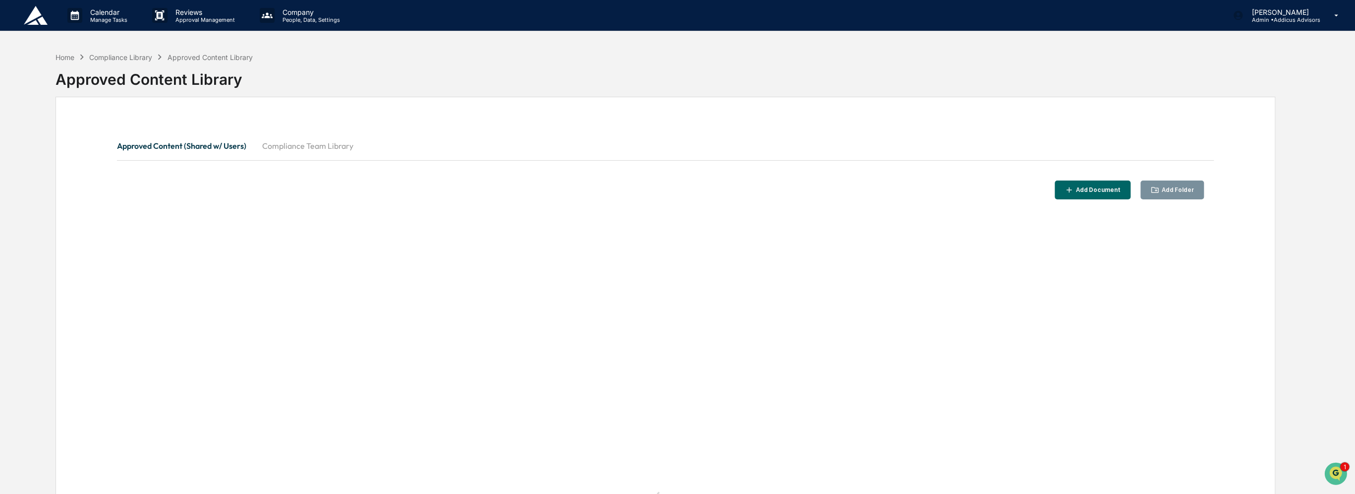
click at [331, 149] on button "Compliance Team Library" at bounding box center [307, 146] width 107 height 24
click at [209, 142] on button "Approved Content (Shared w/ Users)" at bounding box center [185, 146] width 137 height 24
click at [129, 58] on div "Compliance Library" at bounding box center [120, 57] width 63 height 8
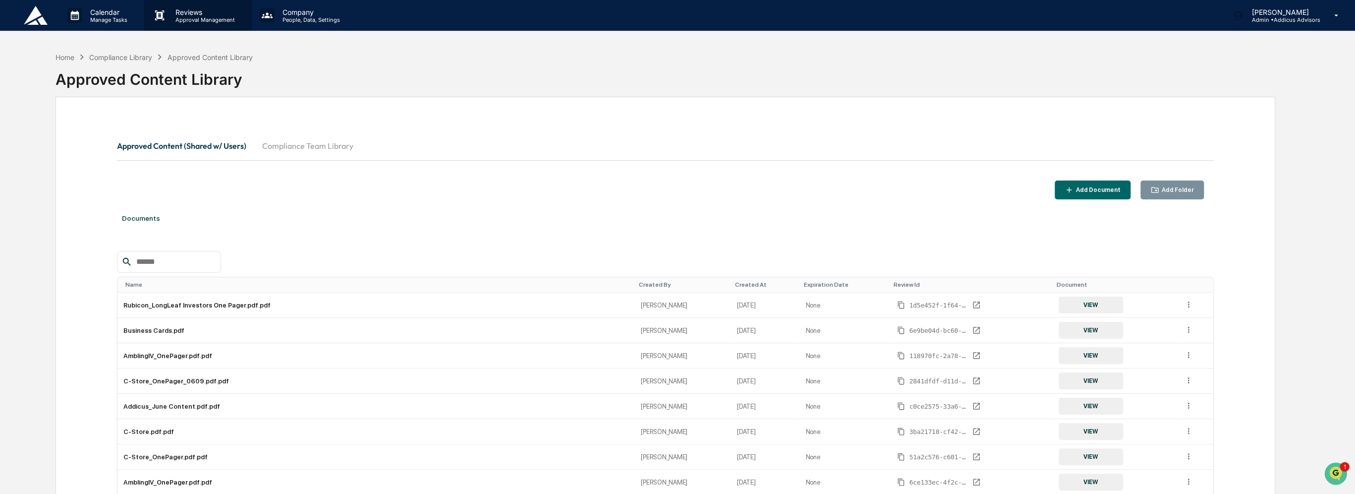
click at [176, 23] on div "Reviews Approval Management" at bounding box center [197, 15] width 107 height 31
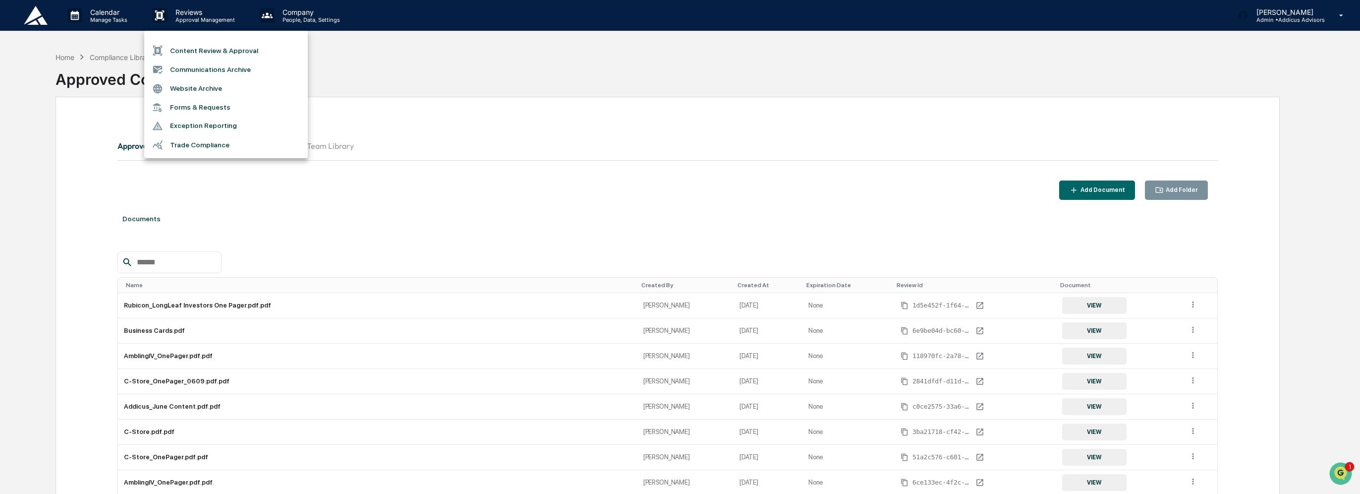
click at [188, 55] on li "Content Review & Approval" at bounding box center [226, 50] width 164 height 19
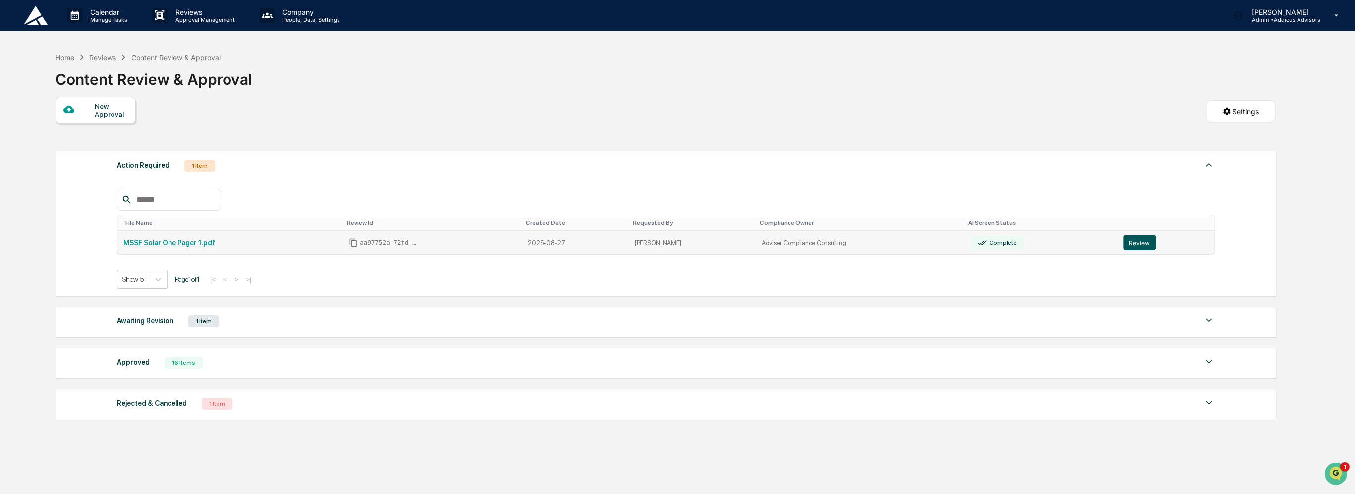
click at [1133, 249] on button "Review" at bounding box center [1139, 242] width 33 height 16
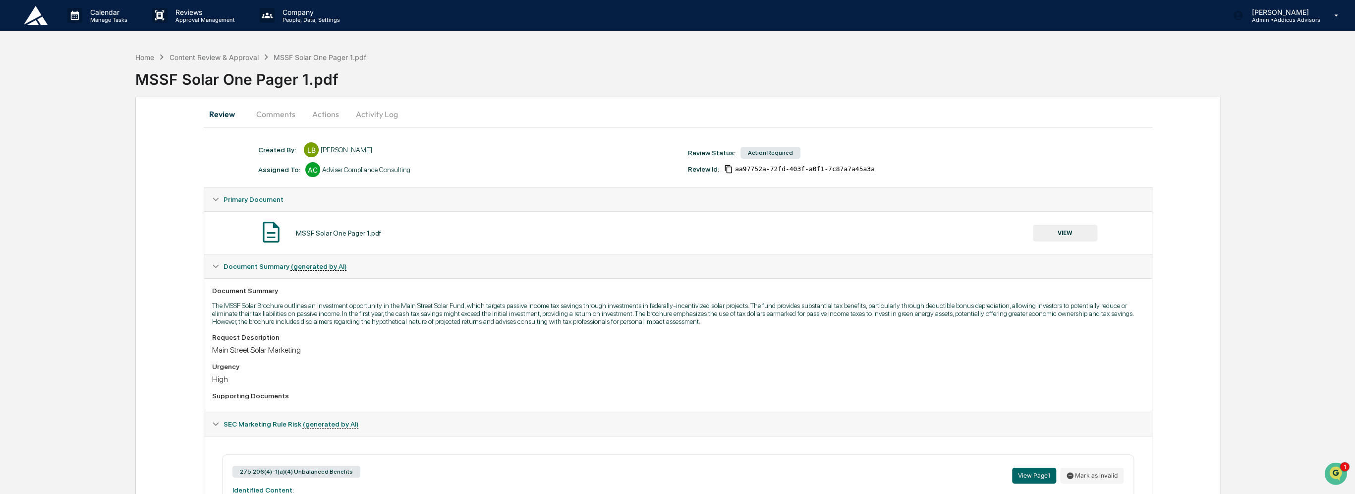
click at [276, 119] on button "Comments" at bounding box center [275, 114] width 55 height 24
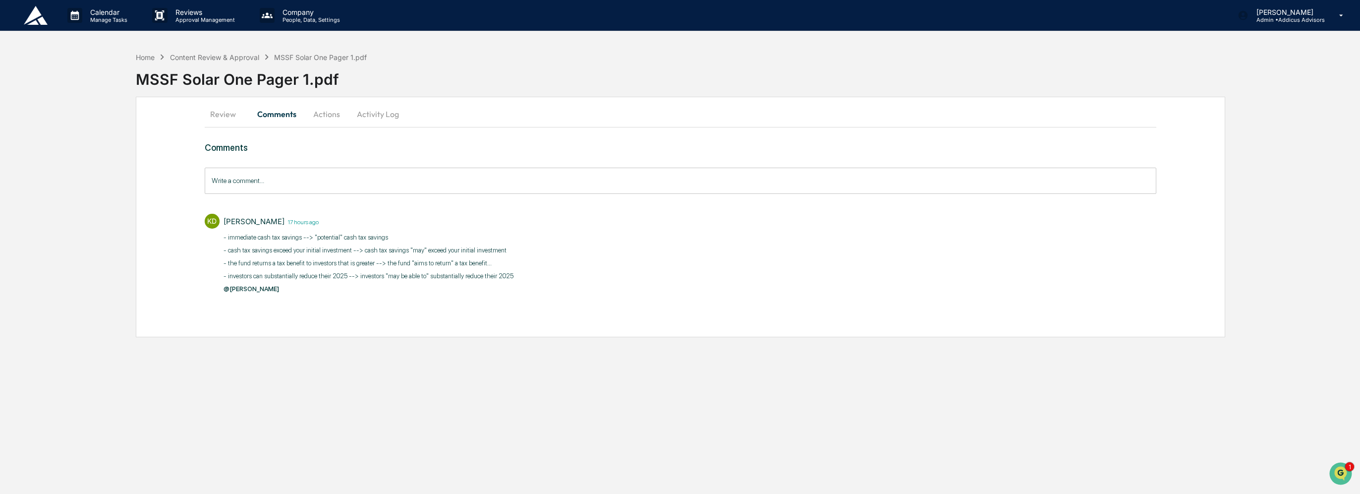
click at [347, 175] on input "Write a comment..." at bounding box center [681, 181] width 952 height 26
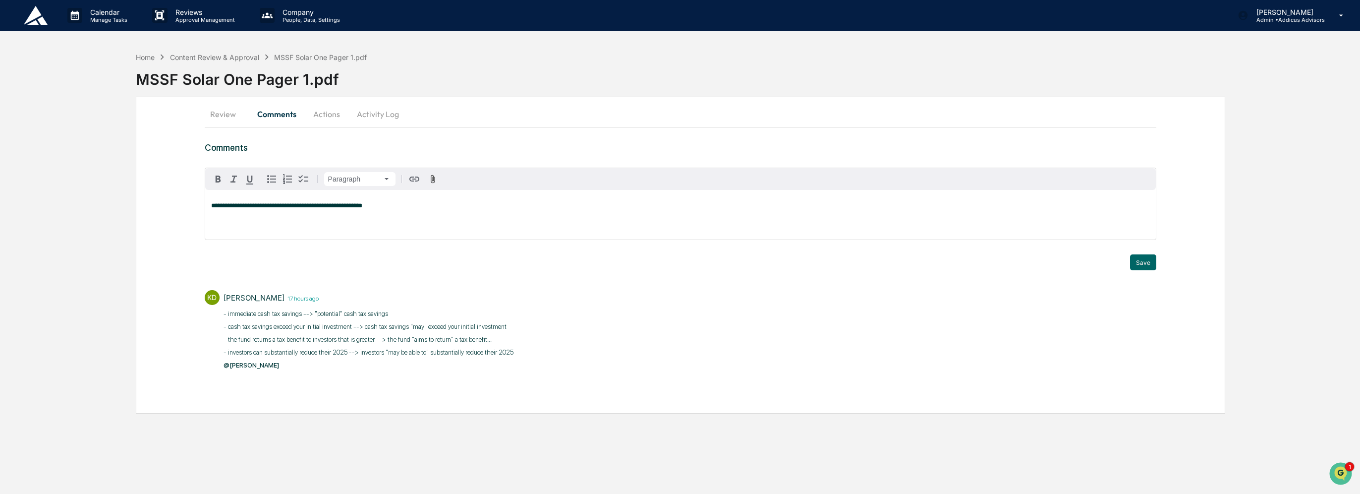
click at [246, 204] on span "**********" at bounding box center [286, 205] width 151 height 6
click at [1143, 258] on button "Save" at bounding box center [1143, 262] width 26 height 16
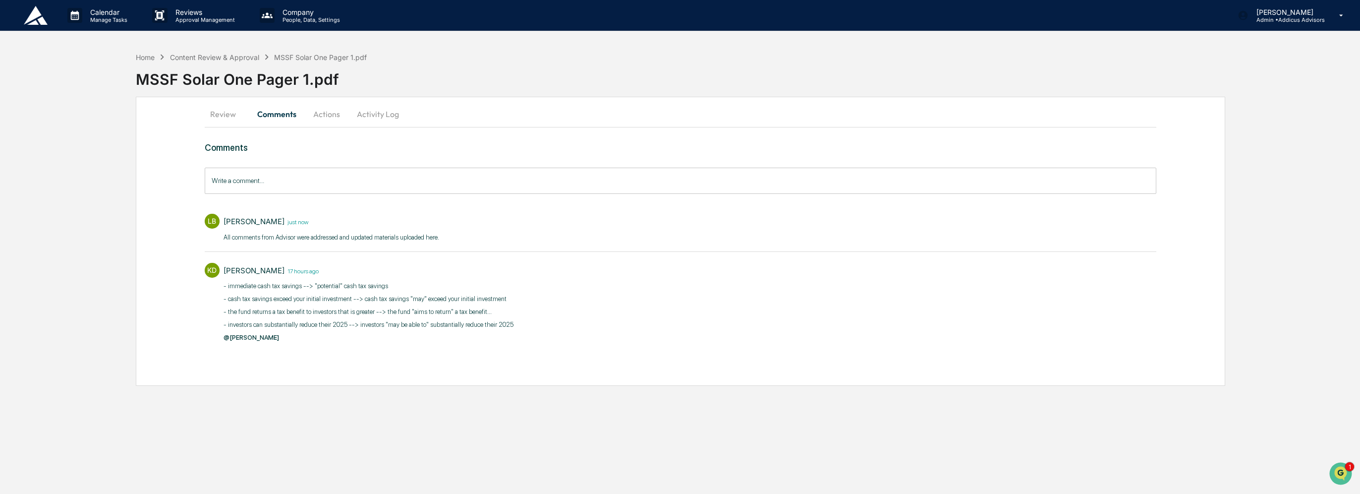
click at [325, 116] on button "Actions" at bounding box center [326, 114] width 45 height 24
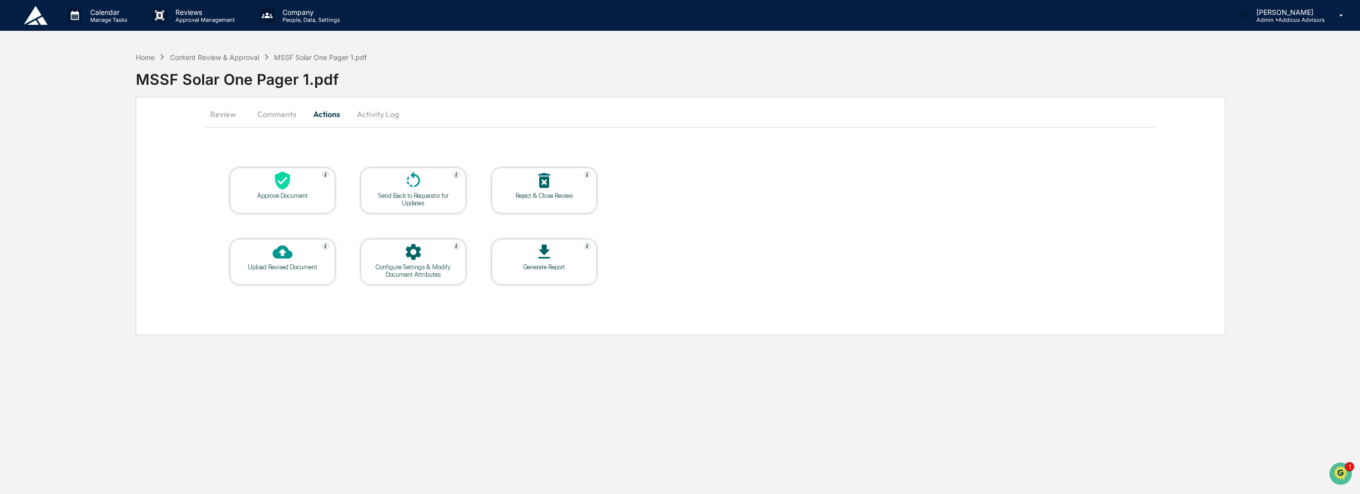
click at [298, 199] on div "Approve Document" at bounding box center [282, 191] width 105 height 46
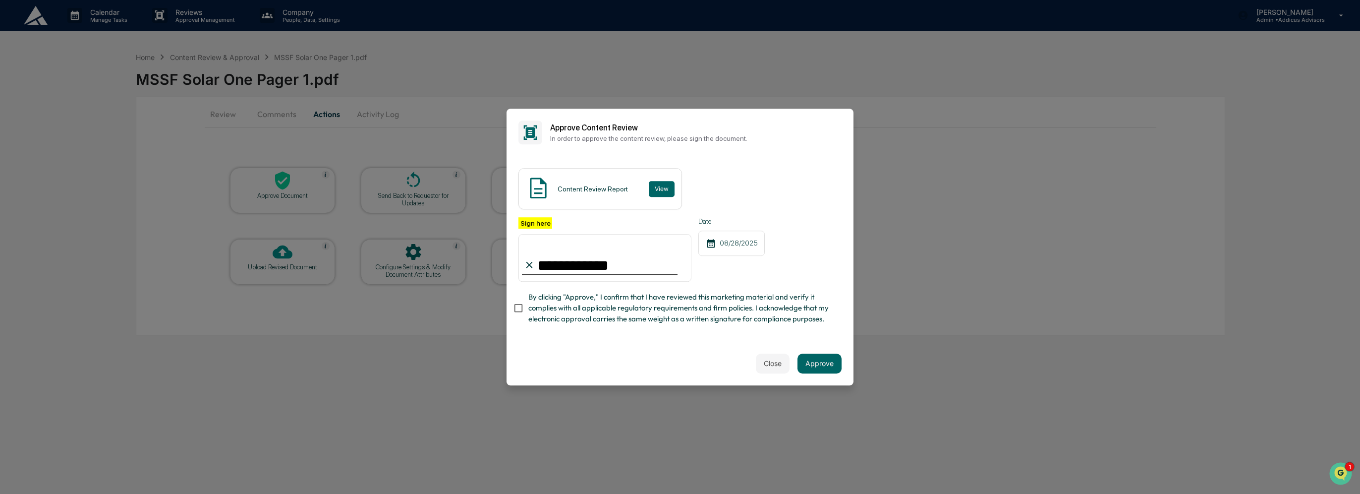
type input "**********"
click at [816, 365] on button "Approve" at bounding box center [820, 363] width 44 height 20
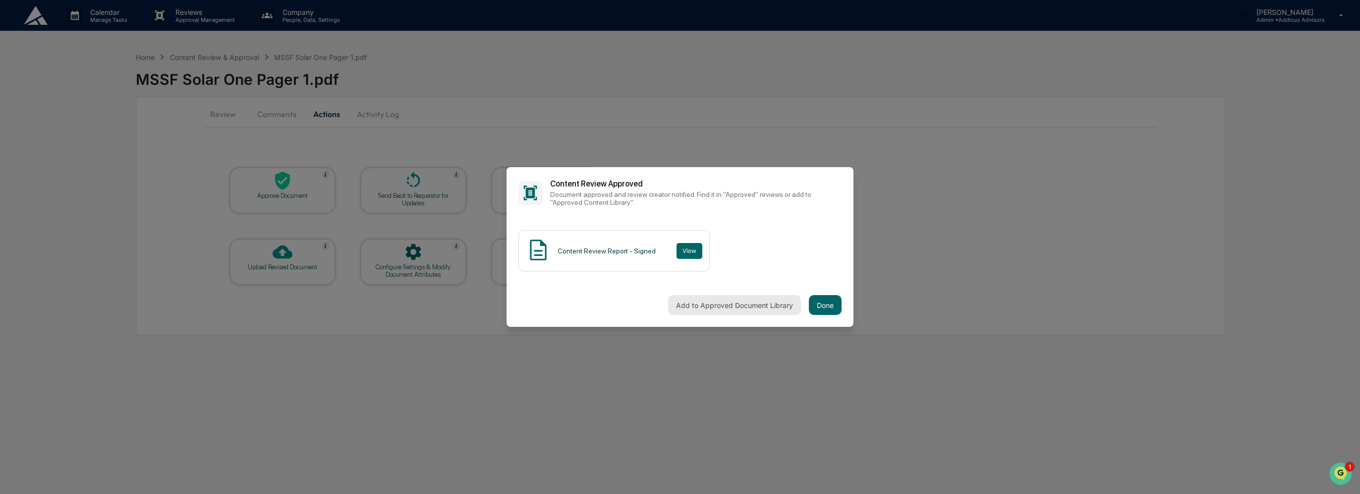
click at [759, 312] on button "Add to Approved Document Library" at bounding box center [734, 305] width 133 height 20
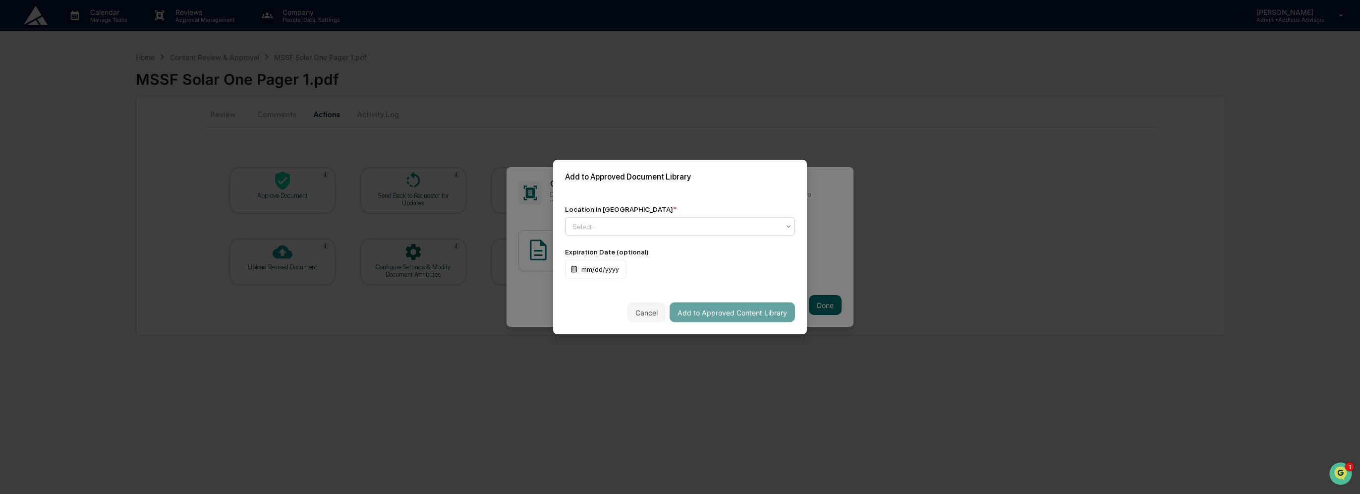
click at [637, 227] on div at bounding box center [676, 227] width 207 height 10
click at [643, 247] on div "Approved Content Library" at bounding box center [680, 250] width 229 height 20
click at [610, 268] on div "mm/dd/yyyy" at bounding box center [595, 269] width 61 height 19
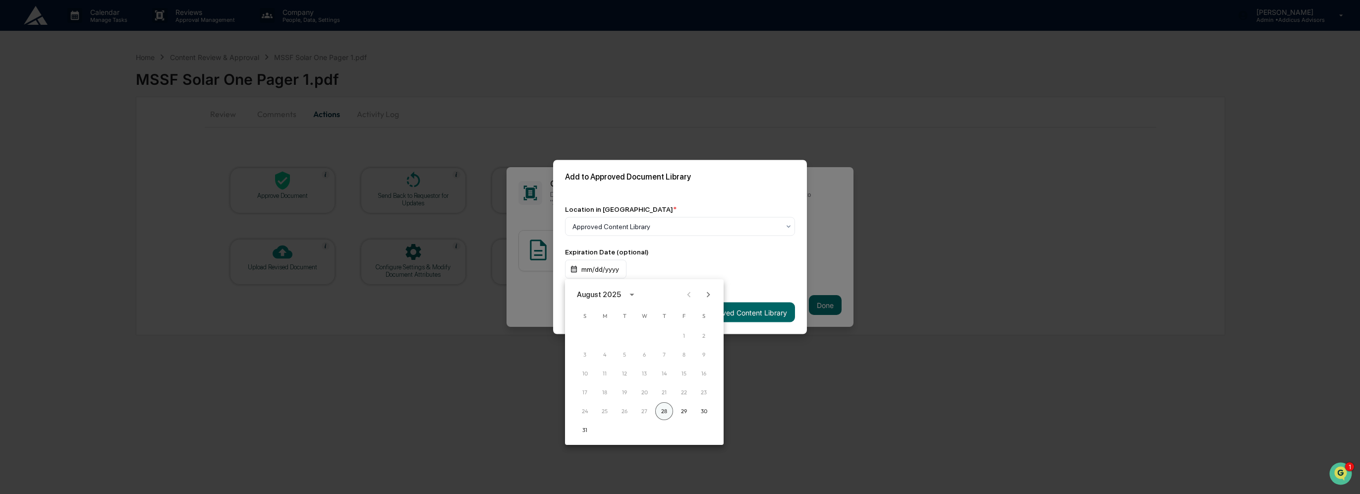
click at [665, 411] on button "28" at bounding box center [664, 411] width 18 height 18
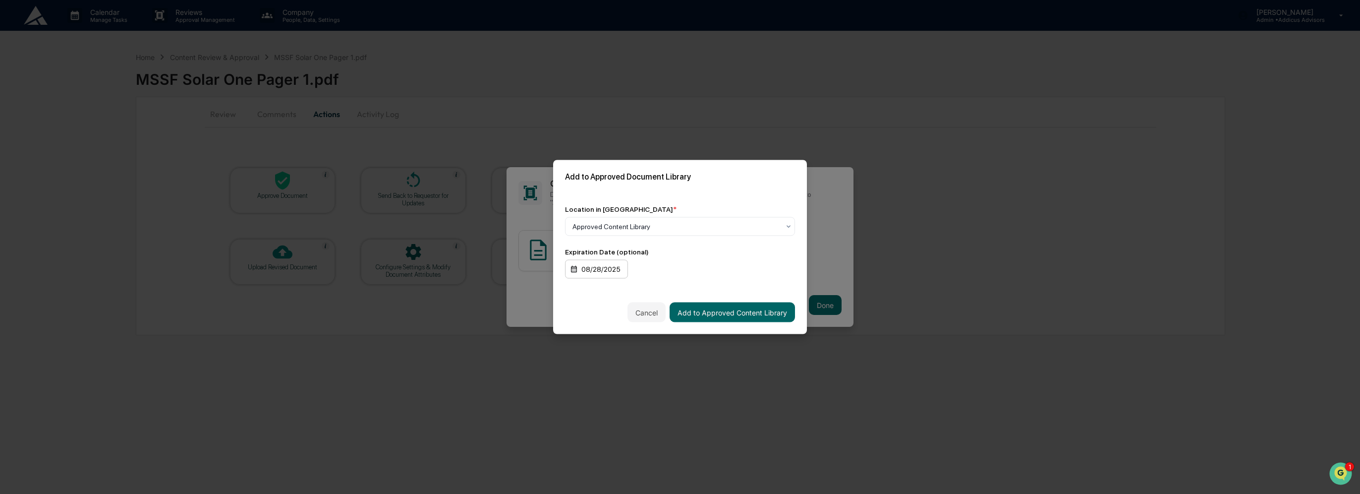
click at [601, 272] on div "08/28/2025" at bounding box center [596, 269] width 63 height 19
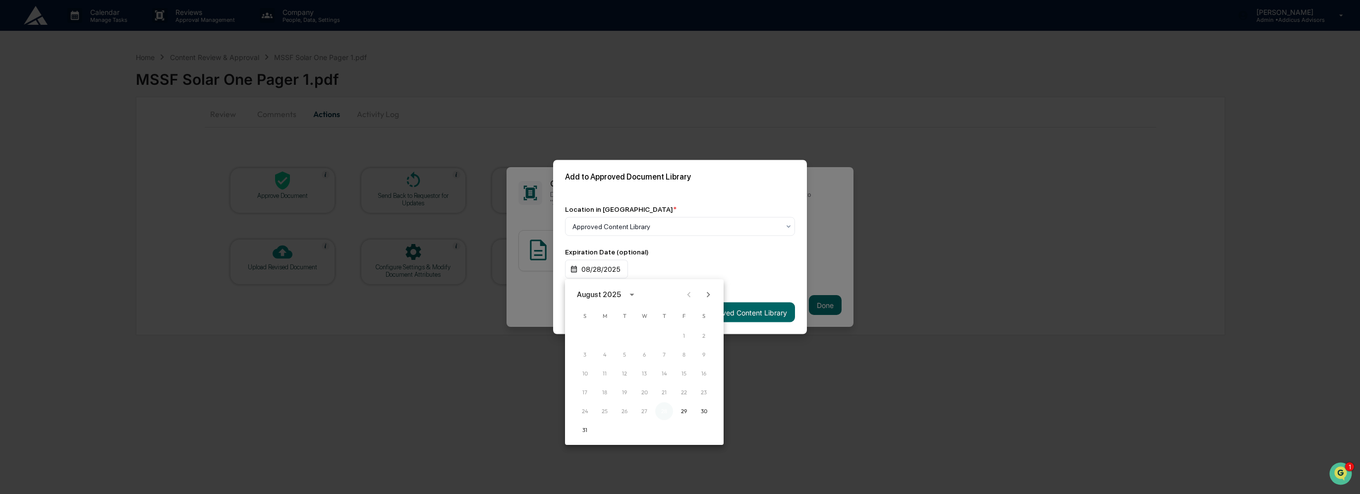
click at [658, 411] on button "28" at bounding box center [664, 411] width 18 height 18
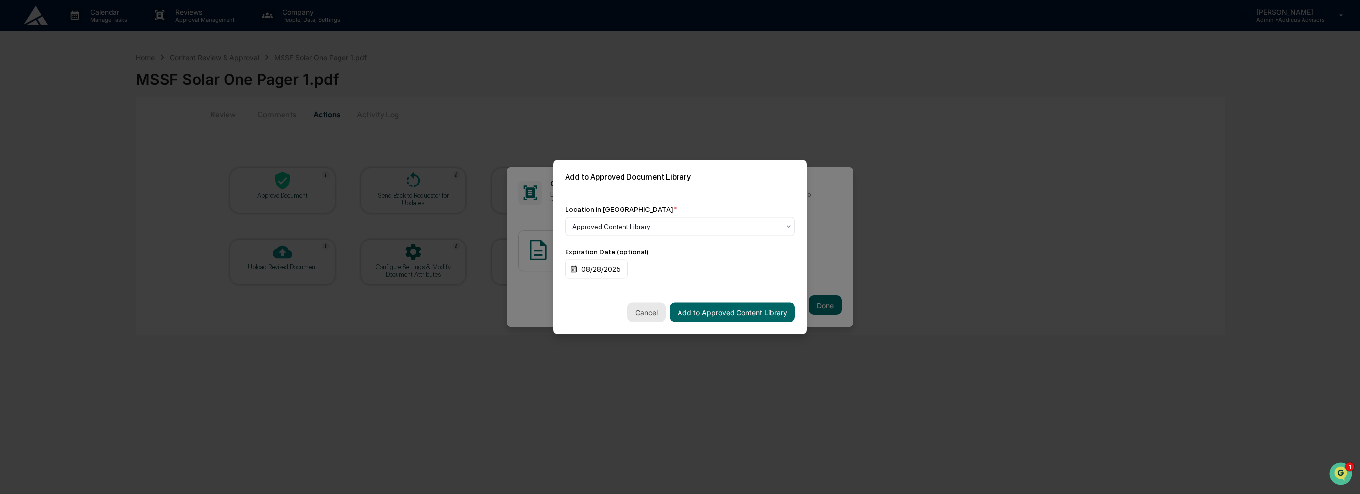
click at [643, 309] on button "Cancel" at bounding box center [647, 312] width 38 height 20
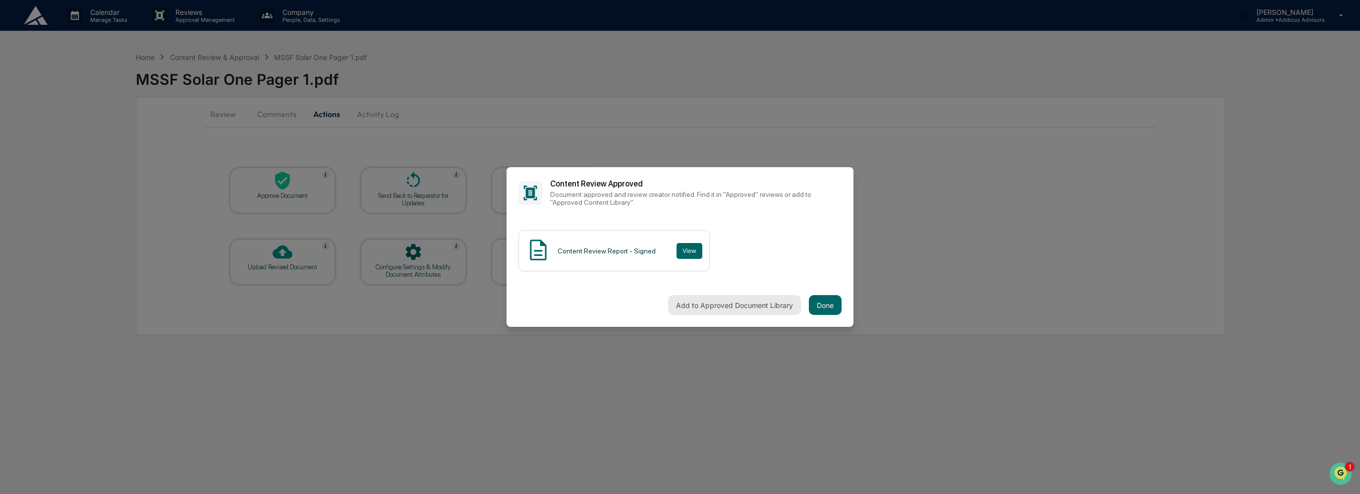
click at [743, 309] on button "Add to Approved Document Library" at bounding box center [734, 305] width 133 height 20
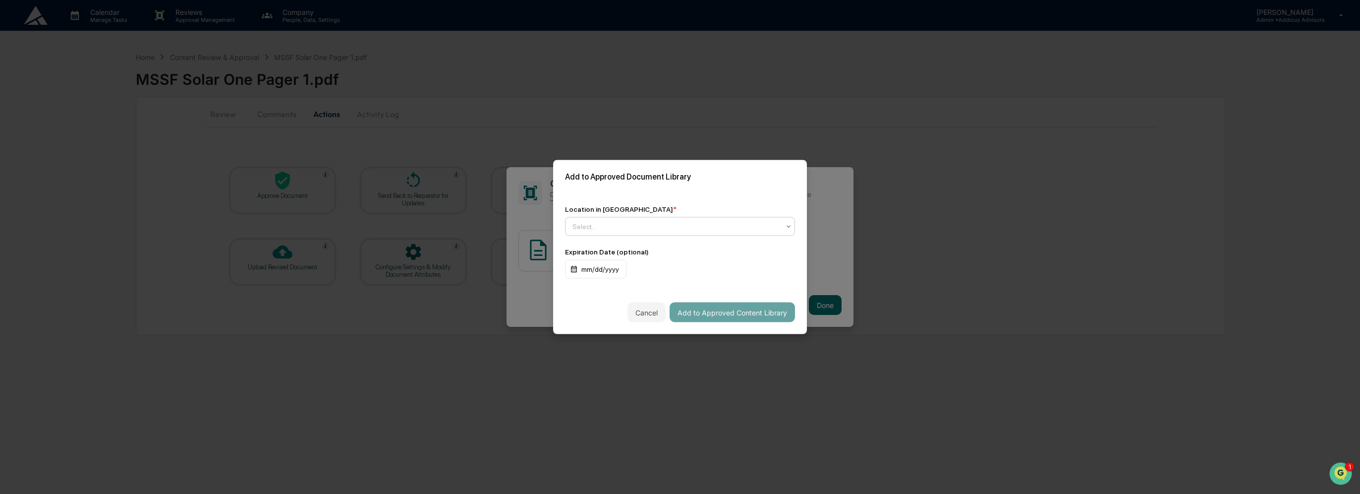
click at [658, 225] on div at bounding box center [676, 227] width 207 height 10
click at [664, 248] on div "Approved Content Library" at bounding box center [680, 250] width 229 height 20
click at [723, 313] on button "Add to Approved Content Library" at bounding box center [732, 312] width 125 height 20
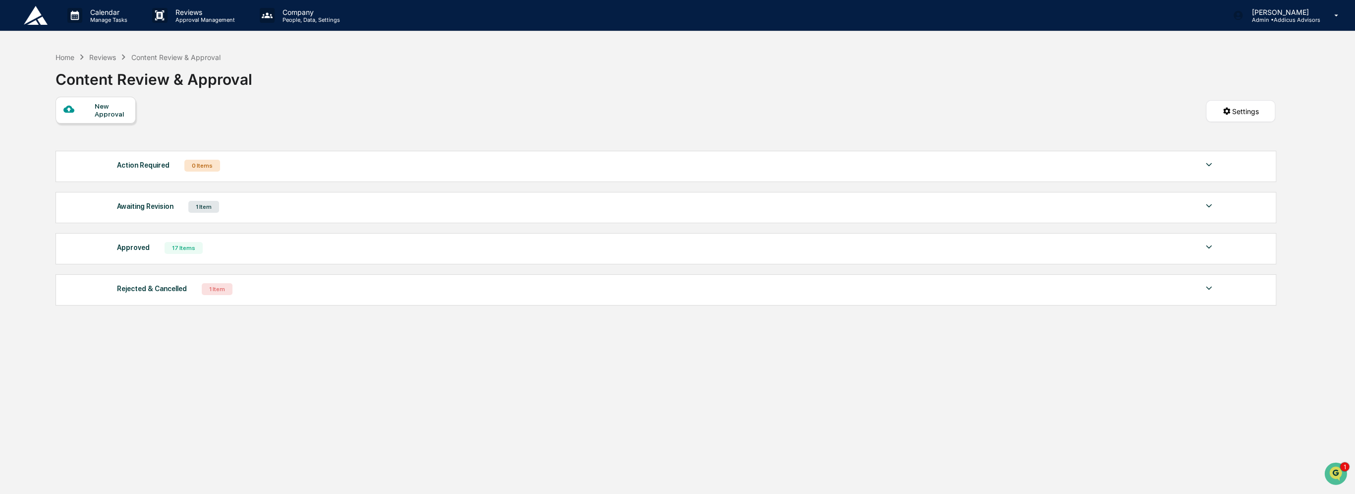
click at [32, 19] on img at bounding box center [36, 15] width 24 height 19
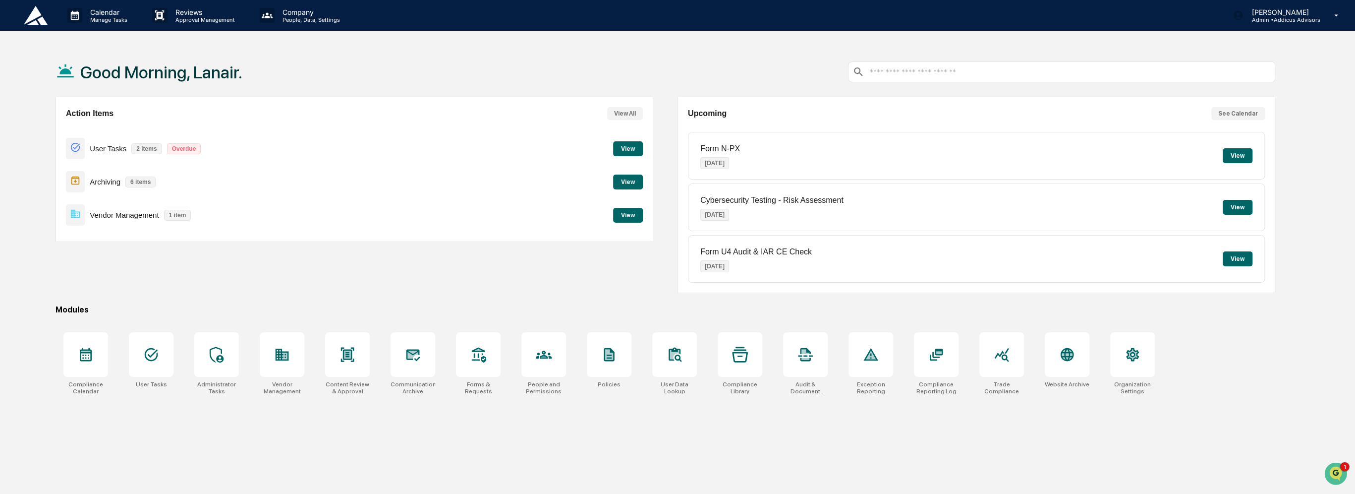
click at [1241, 211] on button "View" at bounding box center [1238, 207] width 30 height 15
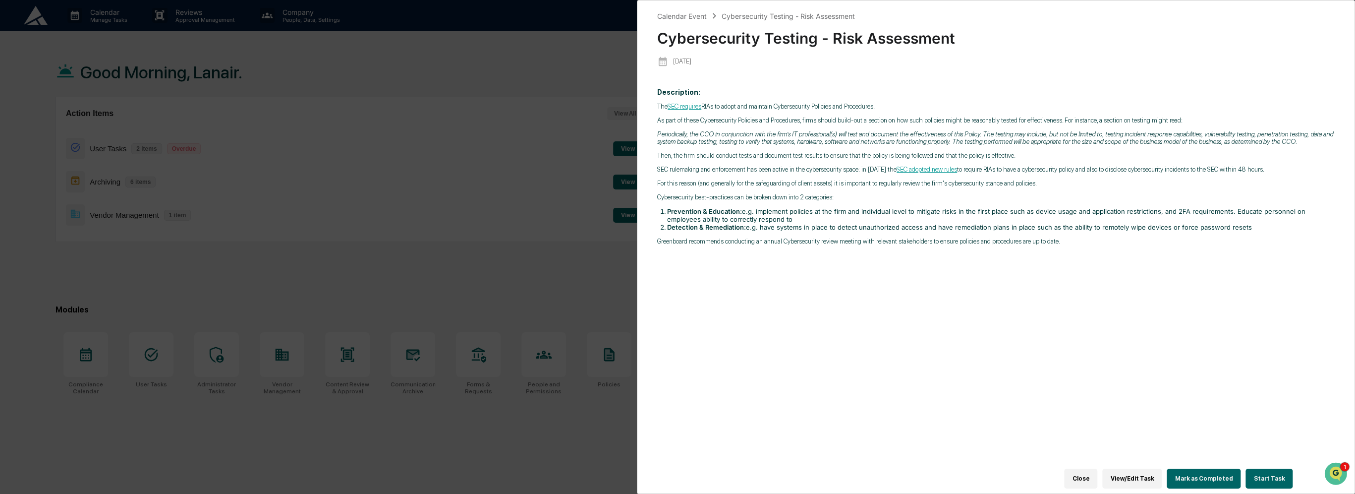
click at [957, 171] on link "SEC adopted new rules" at bounding box center [927, 169] width 60 height 7
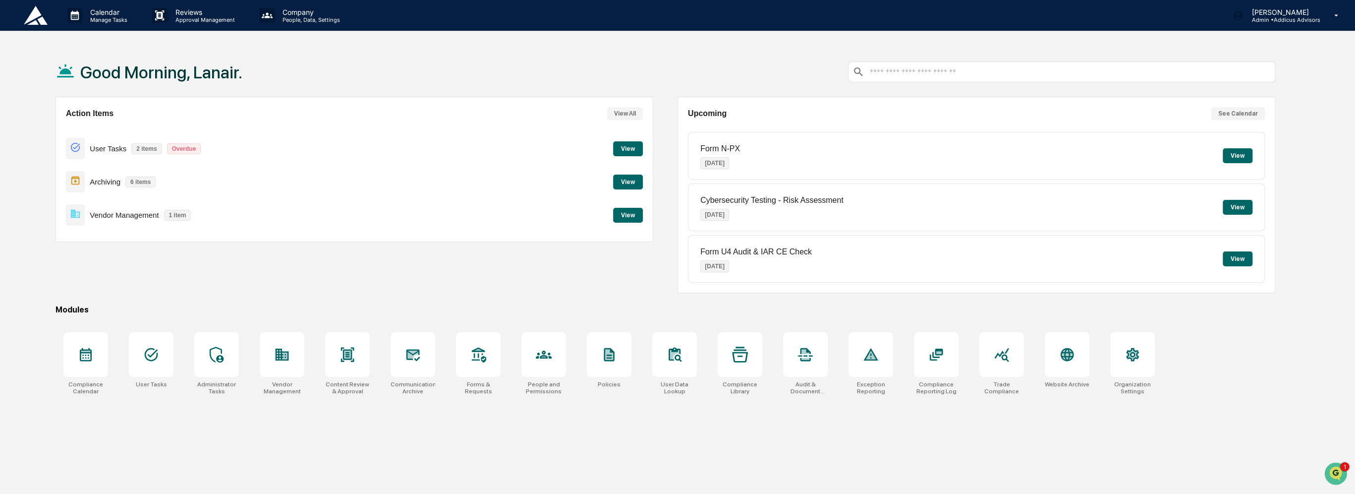
click at [1242, 156] on button "View" at bounding box center [1238, 155] width 30 height 15
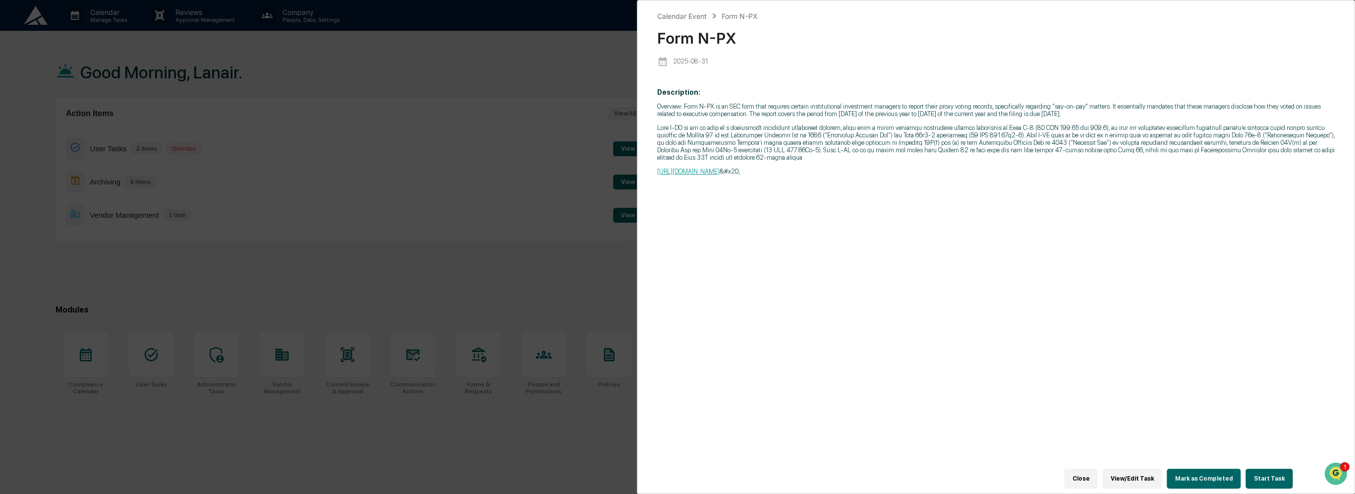
click at [1091, 470] on button "Close" at bounding box center [1080, 478] width 33 height 20
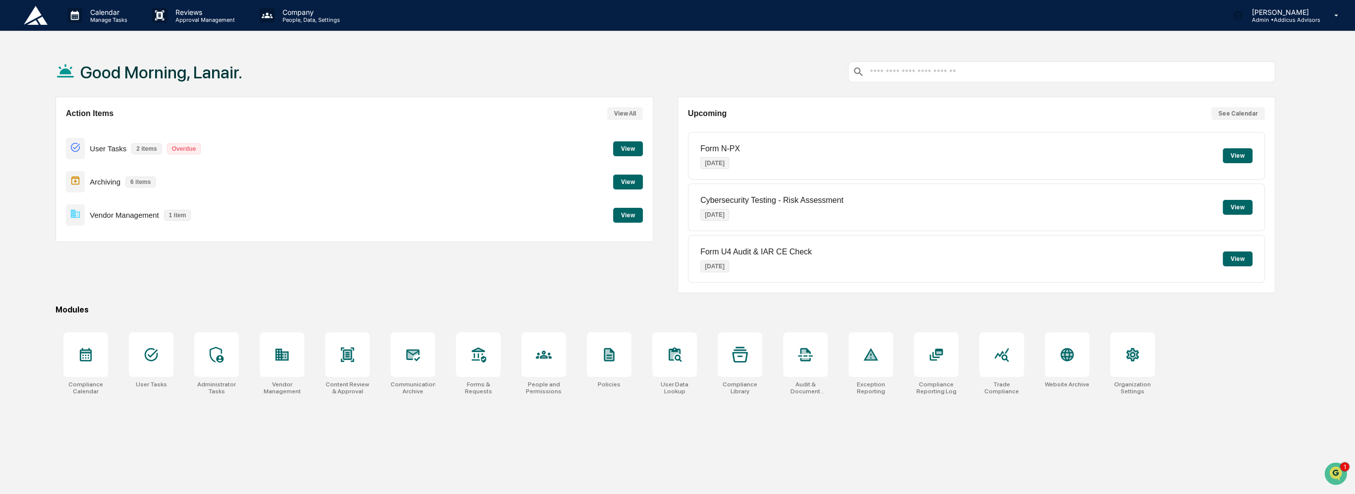
click at [123, 282] on div "Action Items View All User Tasks 2 items Overdue View Archiving 6 items View Ve…" at bounding box center [355, 195] width 598 height 196
click at [176, 16] on p "Approval Management" at bounding box center [204, 19] width 72 height 7
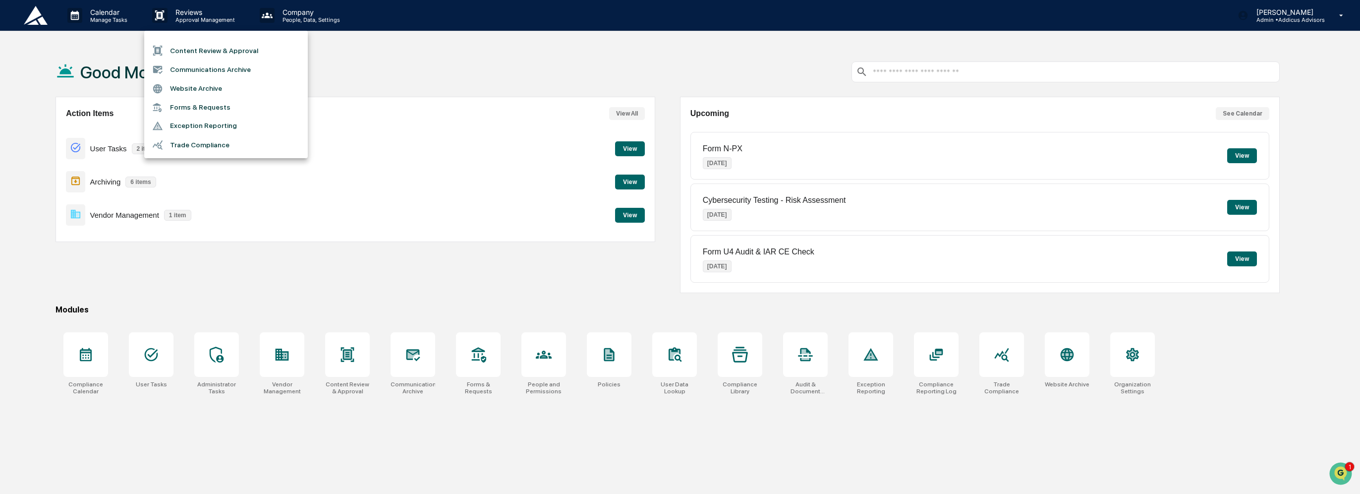
click at [218, 69] on li "Communications Archive" at bounding box center [226, 69] width 164 height 19
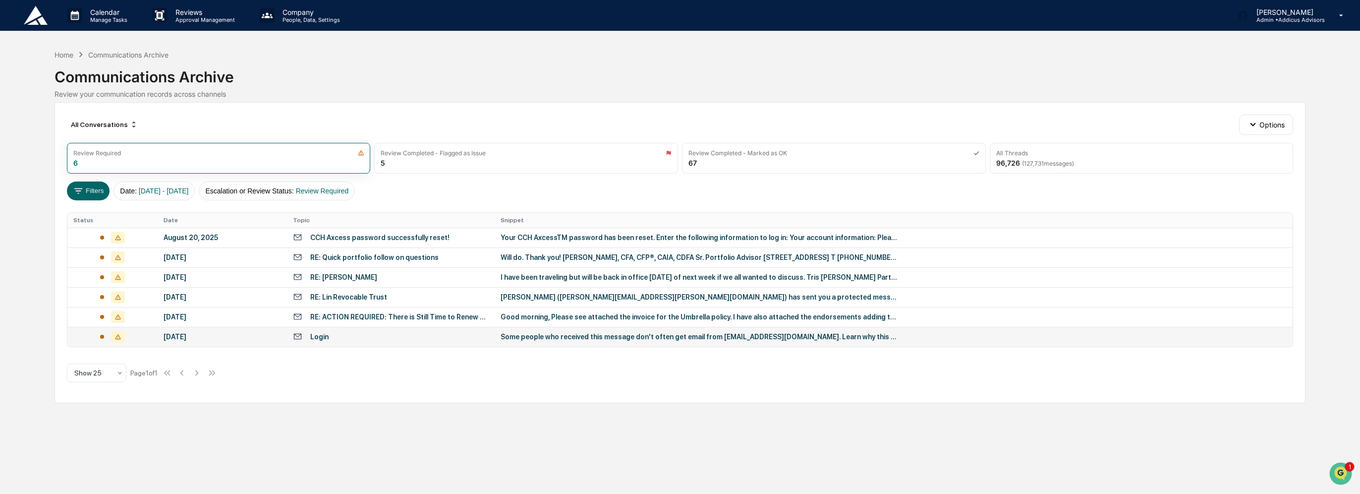
click at [405, 335] on div "Login" at bounding box center [391, 336] width 196 height 9
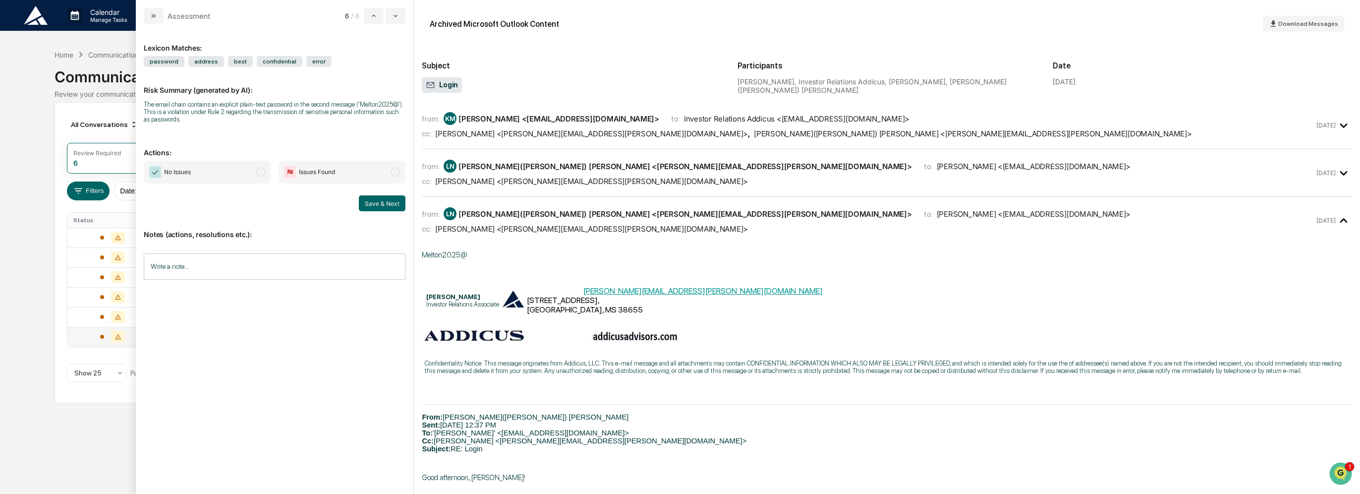
click at [309, 268] on input "Write a note..." at bounding box center [275, 266] width 262 height 26
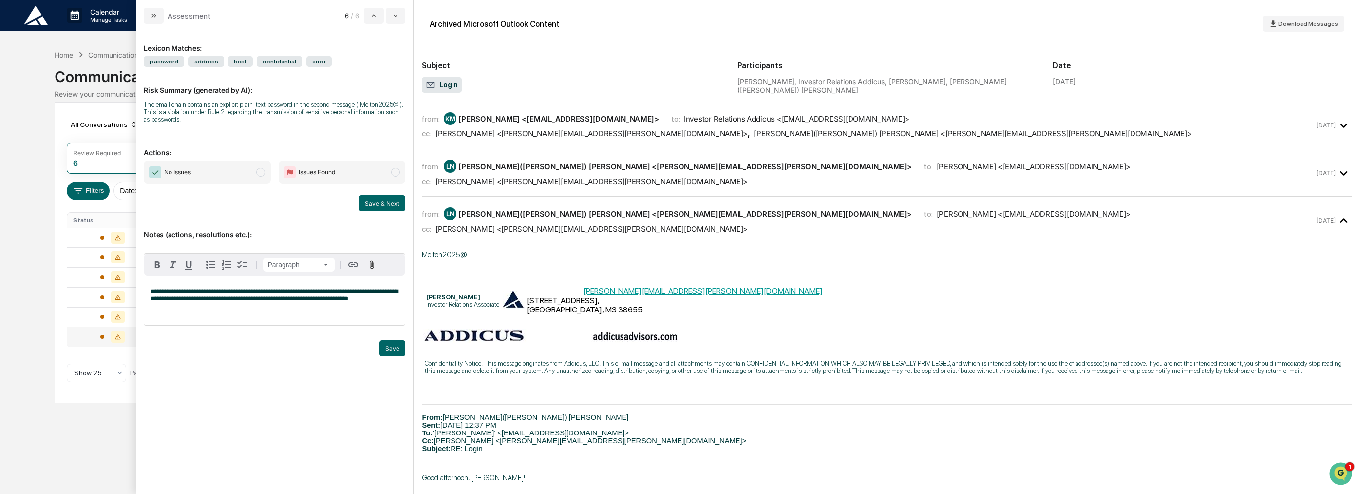
click at [243, 167] on span "No Issues" at bounding box center [207, 172] width 127 height 23
click at [389, 207] on button "Save & Next" at bounding box center [382, 203] width 47 height 16
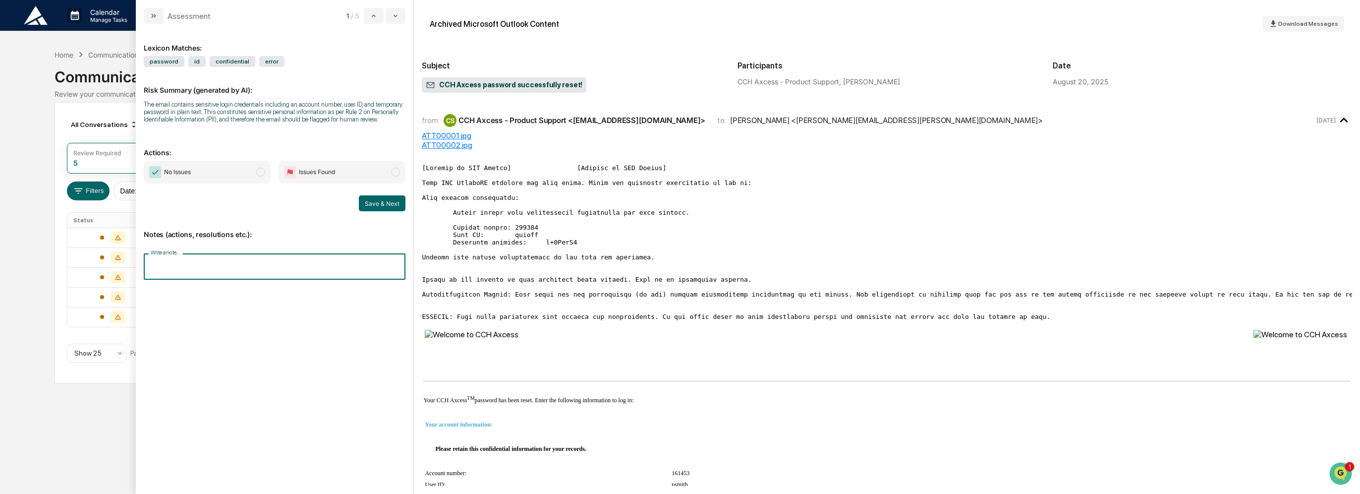
click at [352, 265] on input "Write a note..." at bounding box center [275, 266] width 262 height 26
click at [259, 169] on span "modal" at bounding box center [260, 172] width 9 height 9
click at [393, 345] on button "Save" at bounding box center [392, 348] width 26 height 16
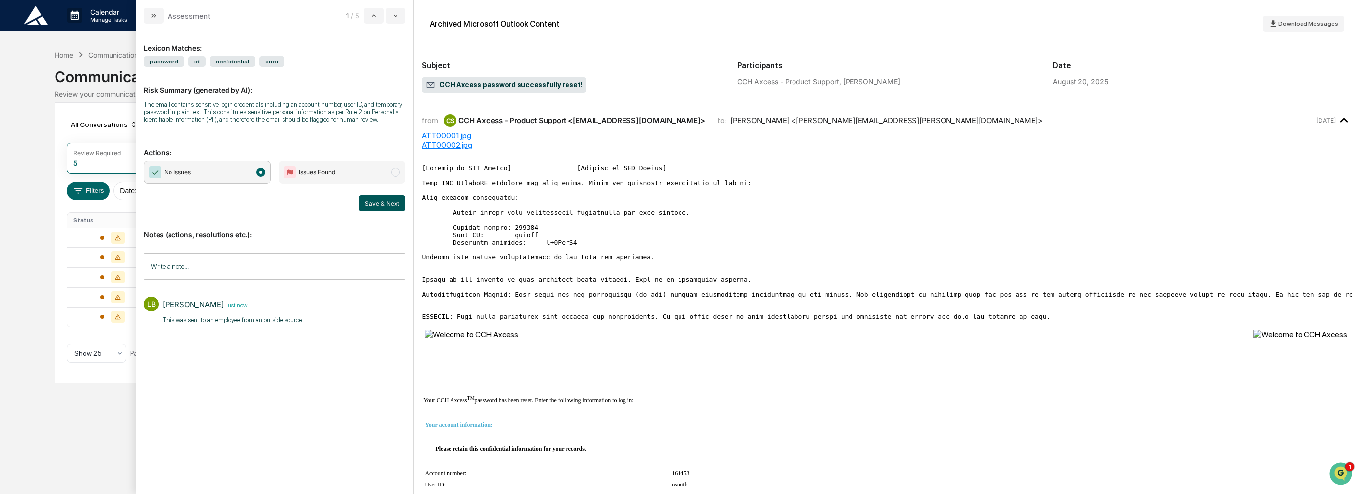
click at [388, 204] on button "Save & Next" at bounding box center [382, 203] width 47 height 16
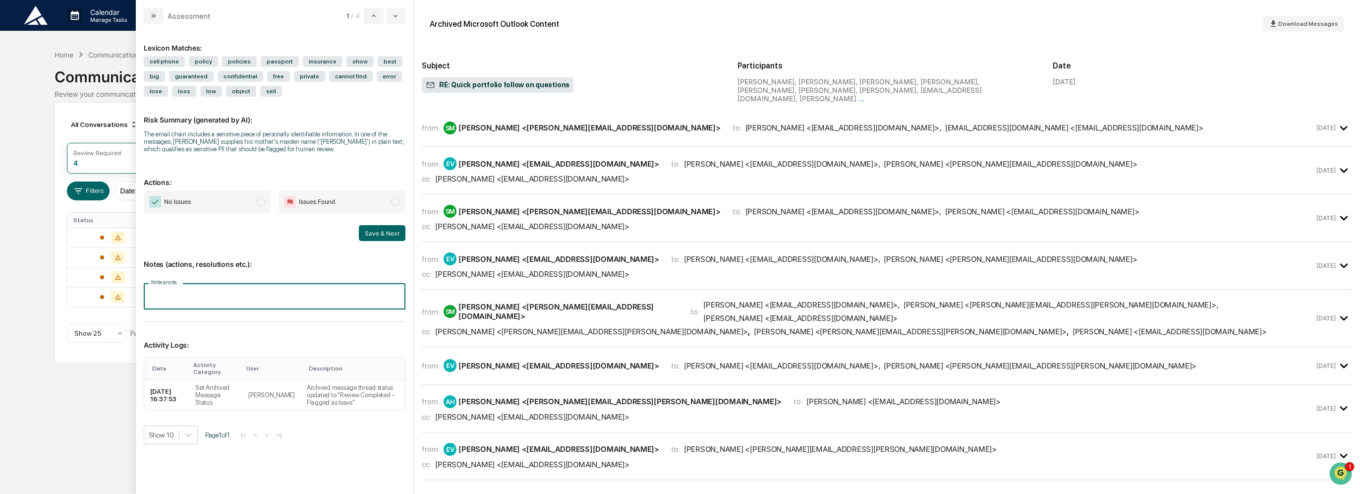
click at [320, 295] on input "Write a note..." at bounding box center [275, 296] width 262 height 26
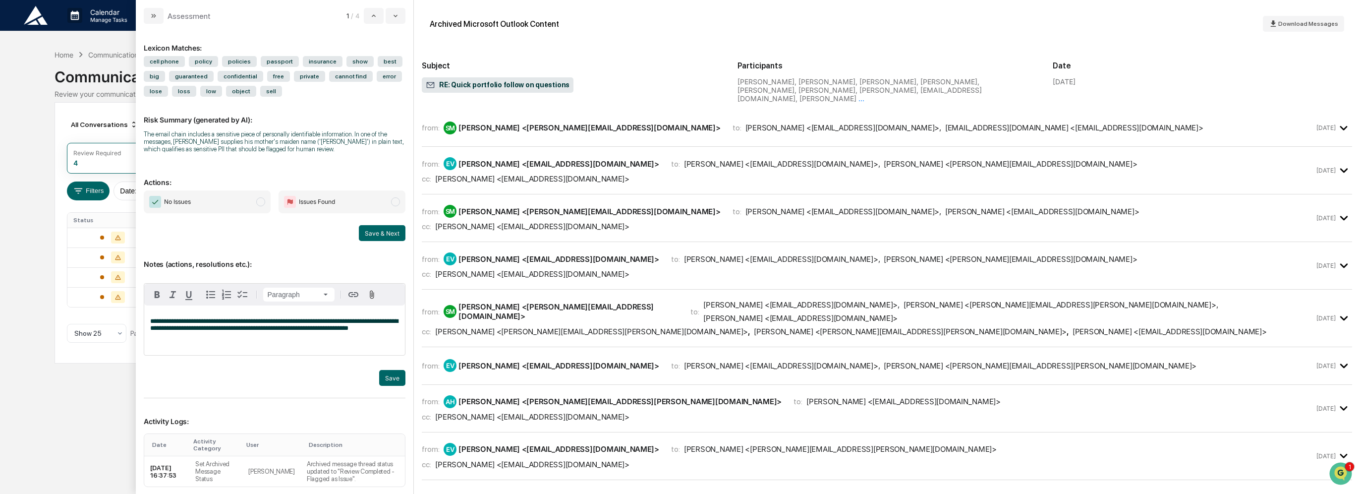
click at [237, 199] on span "No Issues" at bounding box center [207, 201] width 127 height 23
click at [373, 231] on button "Save & Next" at bounding box center [382, 233] width 47 height 16
